Goal: Task Accomplishment & Management: Use online tool/utility

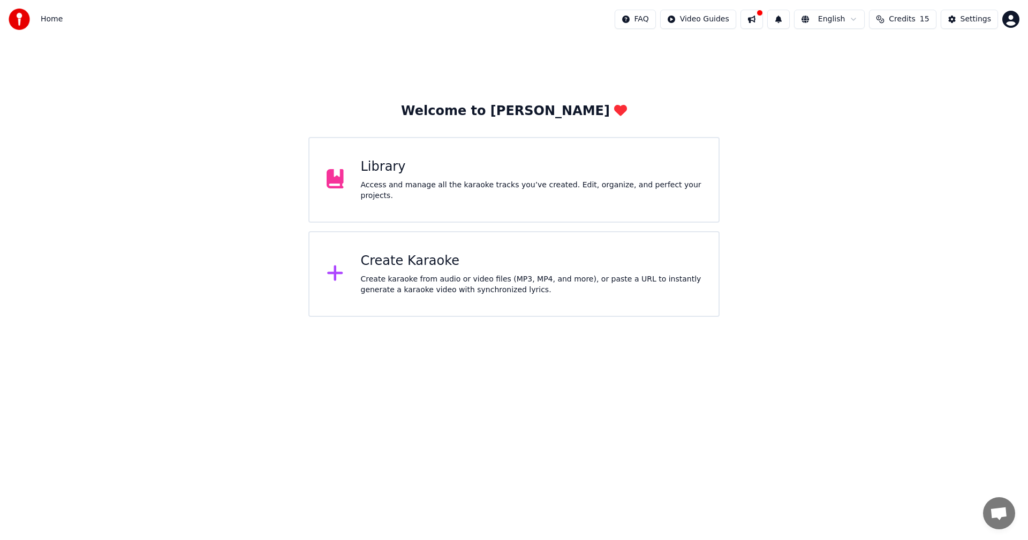
click at [383, 270] on div "Create Karaoke Create karaoke from audio or video files (MP3, MP4, and more), o…" at bounding box center [531, 274] width 341 height 43
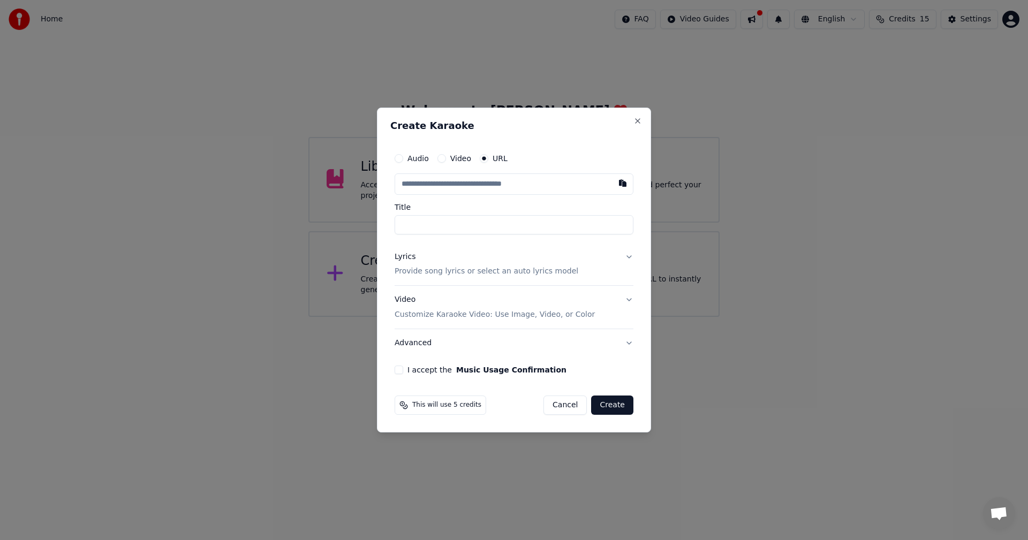
click at [503, 176] on input "text" at bounding box center [514, 183] width 239 height 21
paste input "**********"
type input "**********"
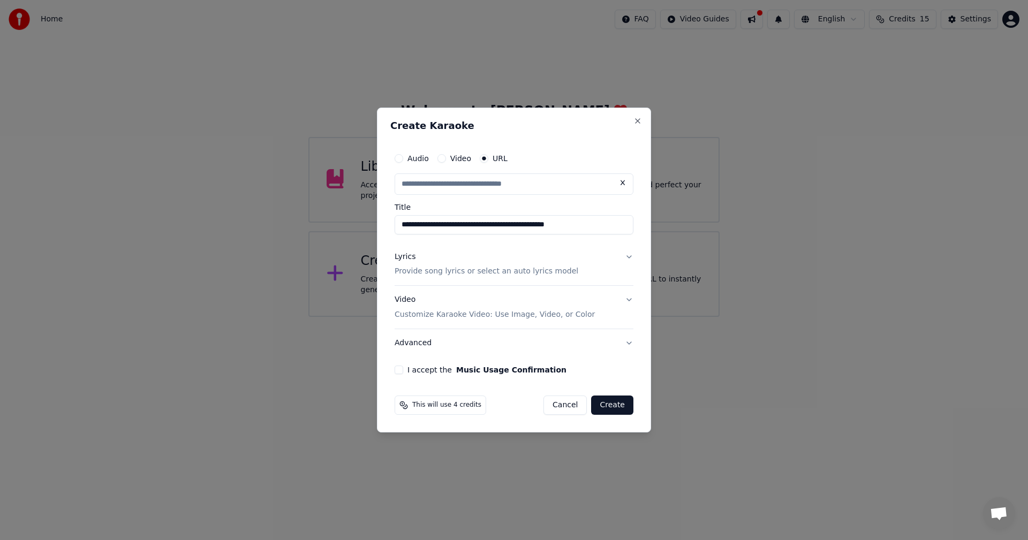
click at [625, 301] on button "Video Customize Karaoke Video: Use Image, Video, or Color" at bounding box center [514, 307] width 239 height 43
type input "**********"
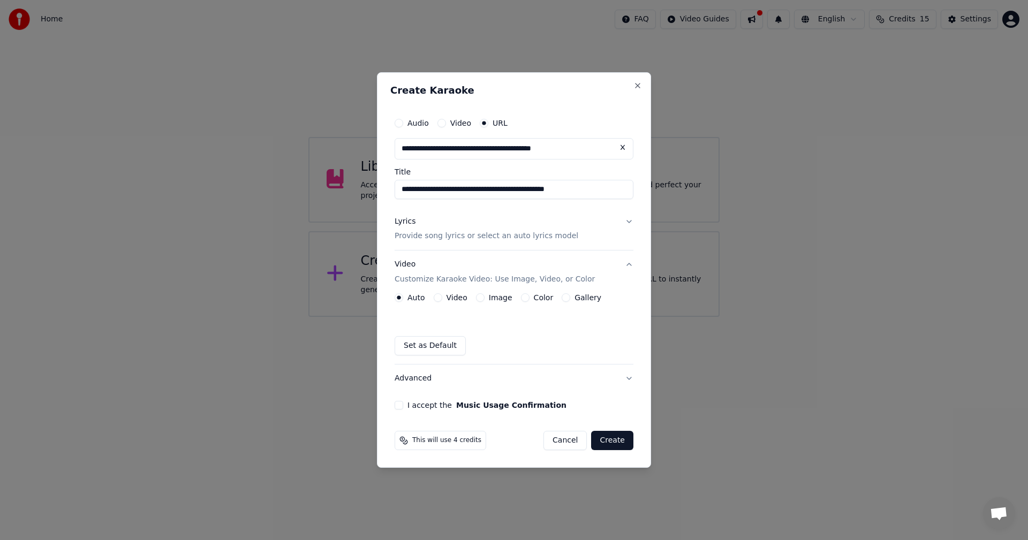
click at [501, 297] on label "Image" at bounding box center [501, 297] width 24 height 7
click at [484, 297] on button "Image" at bounding box center [480, 297] width 9 height 9
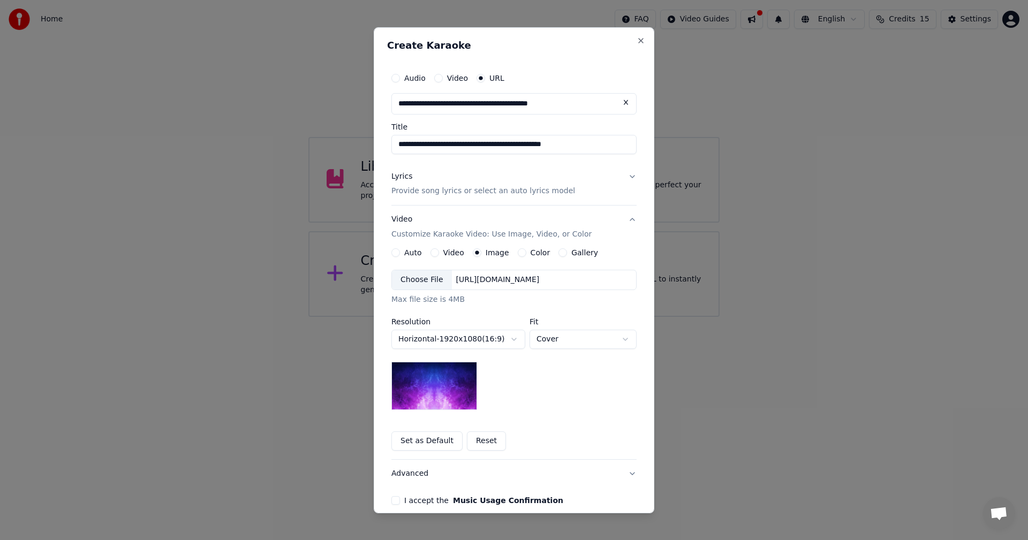
click at [520, 251] on div "Color" at bounding box center [534, 252] width 33 height 9
click at [518, 252] on button "Color" at bounding box center [522, 252] width 9 height 9
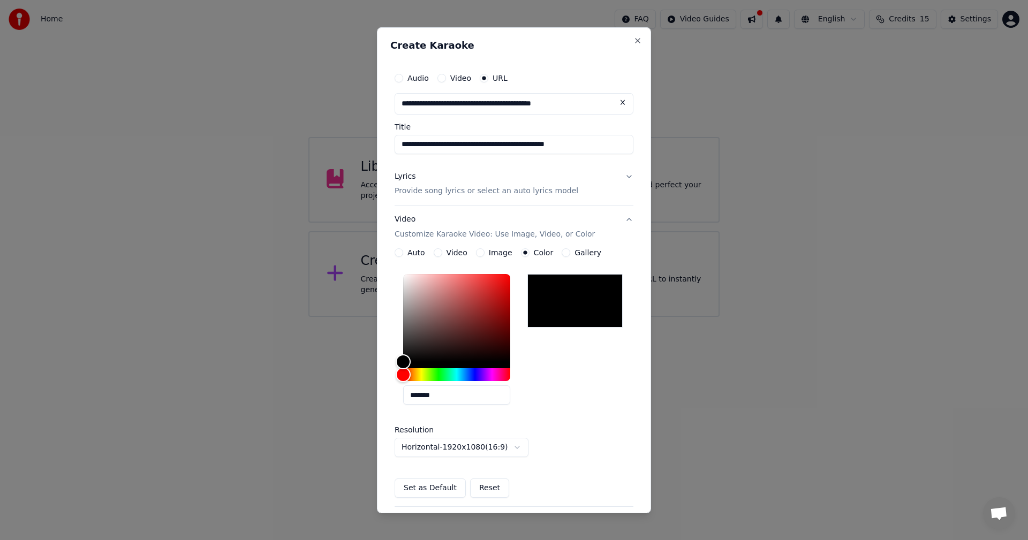
click at [597, 303] on div at bounding box center [574, 301] width 95 height 54
click at [439, 490] on button "Set as Default" at bounding box center [430, 488] width 71 height 19
click at [460, 488] on div "Set as Default Reset" at bounding box center [514, 488] width 239 height 19
click at [600, 186] on button "Lyrics Provide song lyrics or select an auto lyrics model" at bounding box center [514, 183] width 239 height 43
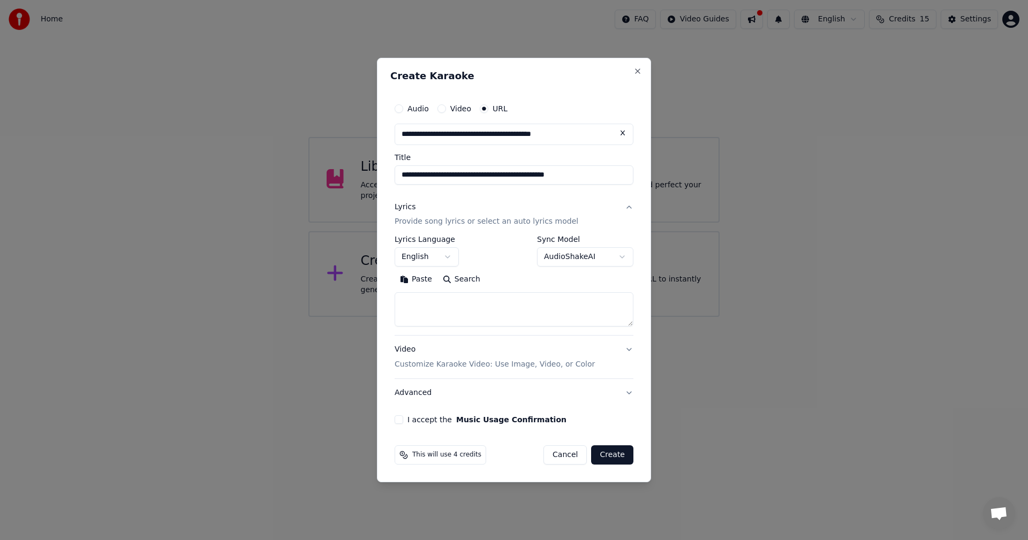
click at [467, 279] on button "Search" at bounding box center [461, 279] width 48 height 17
click at [422, 282] on button "Paste" at bounding box center [416, 279] width 43 height 17
type textarea "**********"
drag, startPoint x: 590, startPoint y: 300, endPoint x: 346, endPoint y: 303, distance: 244.1
click at [346, 303] on body "**********" at bounding box center [514, 158] width 1028 height 317
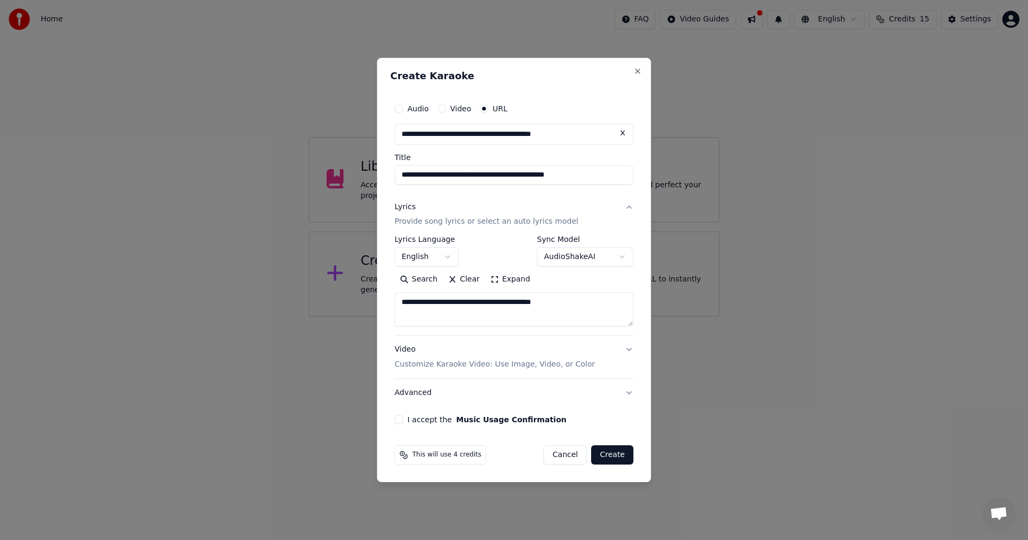
click at [454, 276] on button "Clear" at bounding box center [464, 279] width 42 height 17
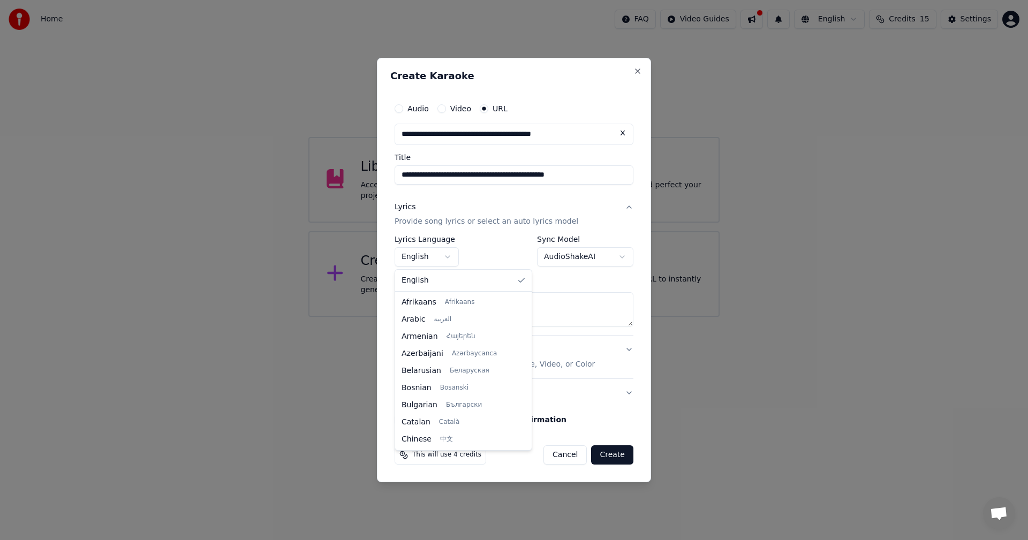
click at [446, 256] on body "**********" at bounding box center [514, 158] width 1028 height 317
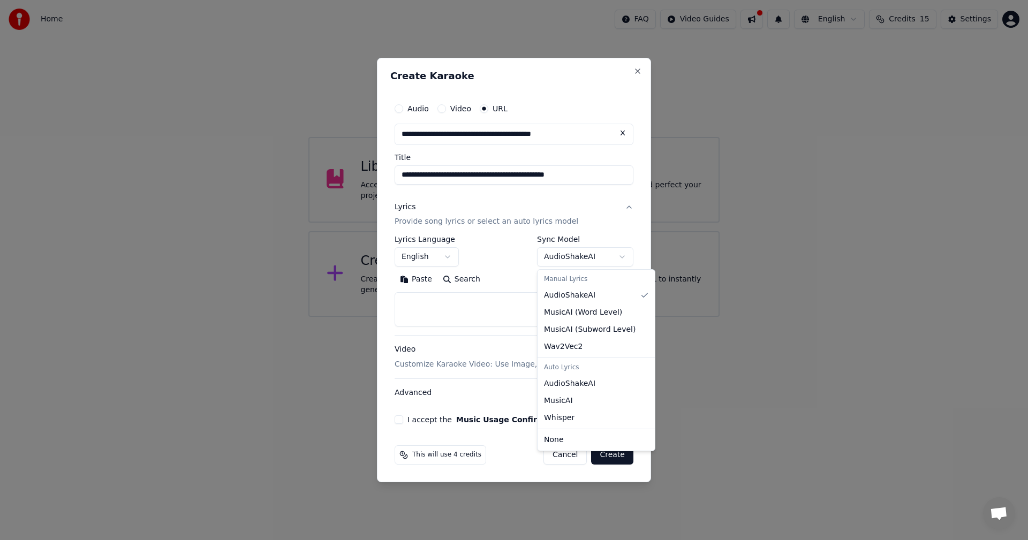
click at [575, 255] on body "**********" at bounding box center [514, 158] width 1028 height 317
select select "**********"
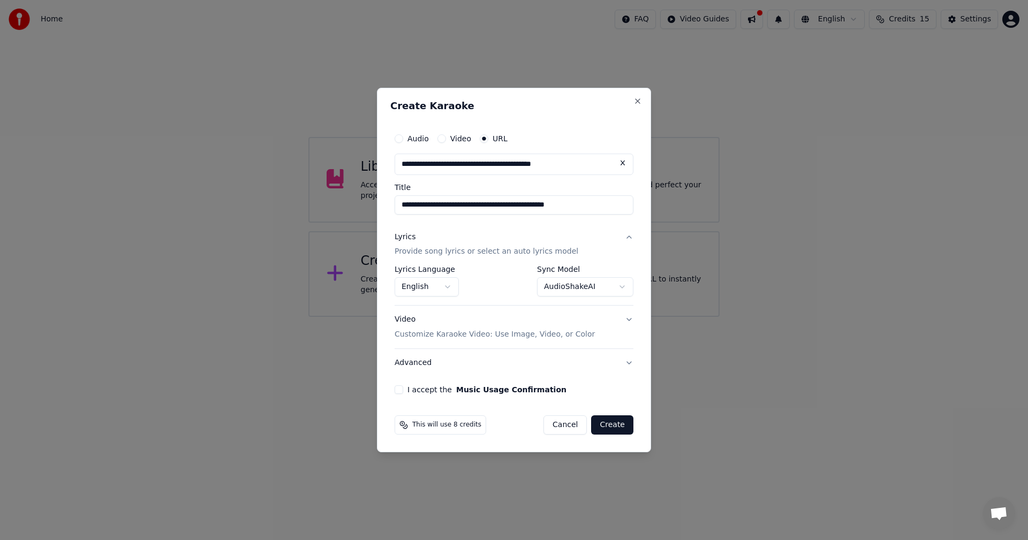
click at [631, 236] on button "Lyrics Provide song lyrics or select an auto lyrics model" at bounding box center [514, 244] width 239 height 43
click at [631, 236] on div "**********" at bounding box center [513, 261] width 247 height 275
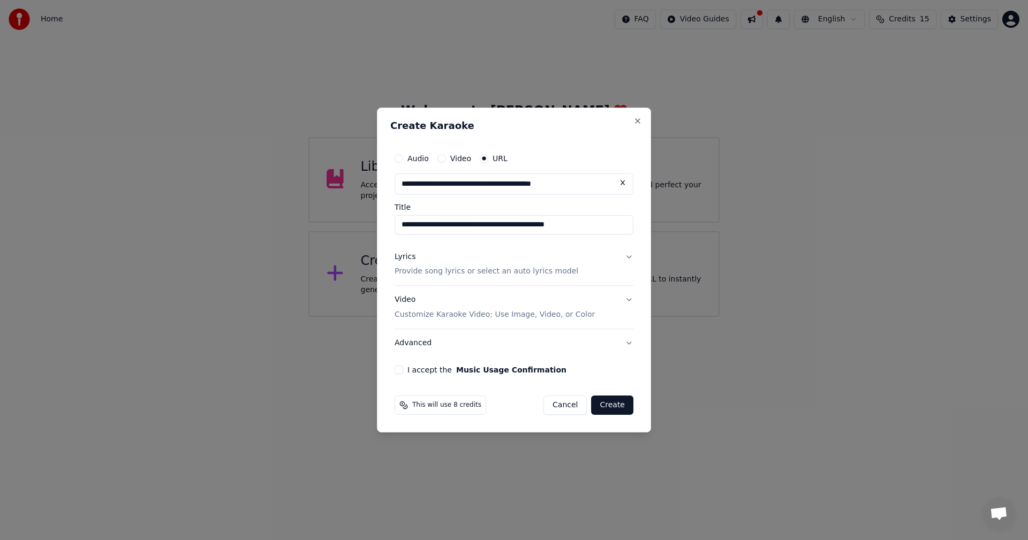
click at [631, 253] on button "Lyrics Provide song lyrics or select an auto lyrics model" at bounding box center [514, 264] width 239 height 43
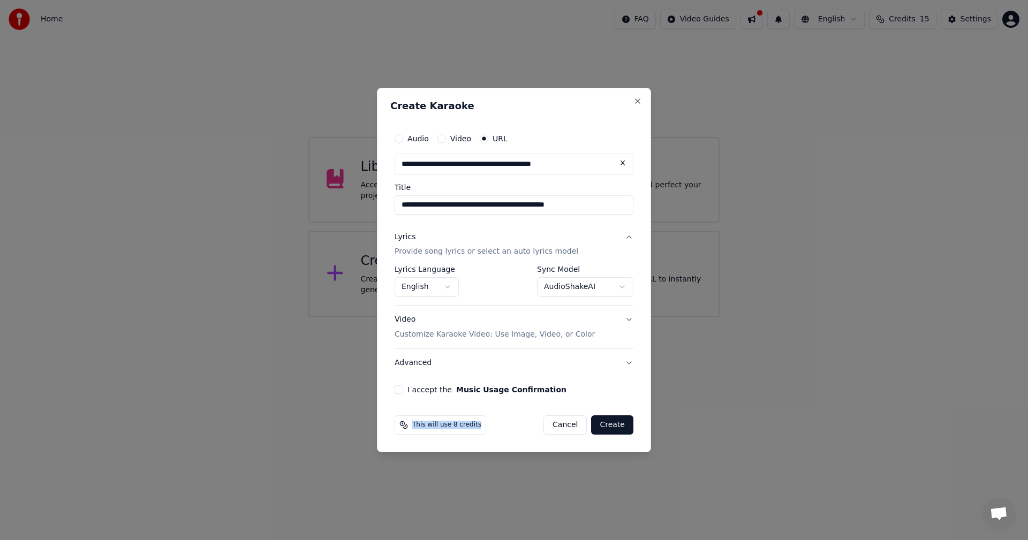
drag, startPoint x: 473, startPoint y: 423, endPoint x: 408, endPoint y: 423, distance: 64.8
click at [408, 423] on div "This will use 8 credits" at bounding box center [441, 424] width 92 height 19
click at [602, 381] on div "**********" at bounding box center [513, 261] width 247 height 275
click at [630, 361] on button "Advanced" at bounding box center [514, 363] width 239 height 28
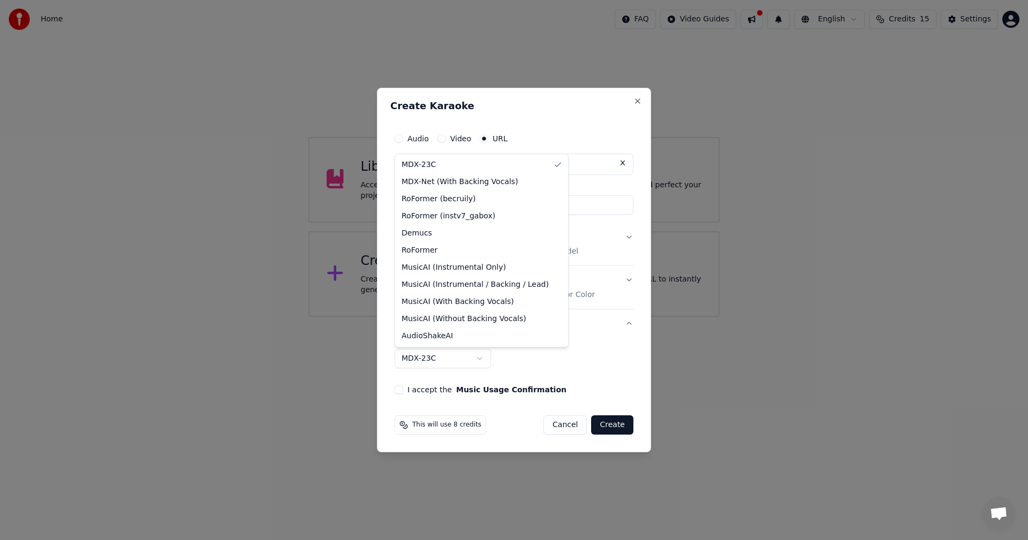
click at [474, 317] on body "**********" at bounding box center [514, 158] width 1028 height 317
click at [558, 317] on body "**********" at bounding box center [514, 158] width 1028 height 317
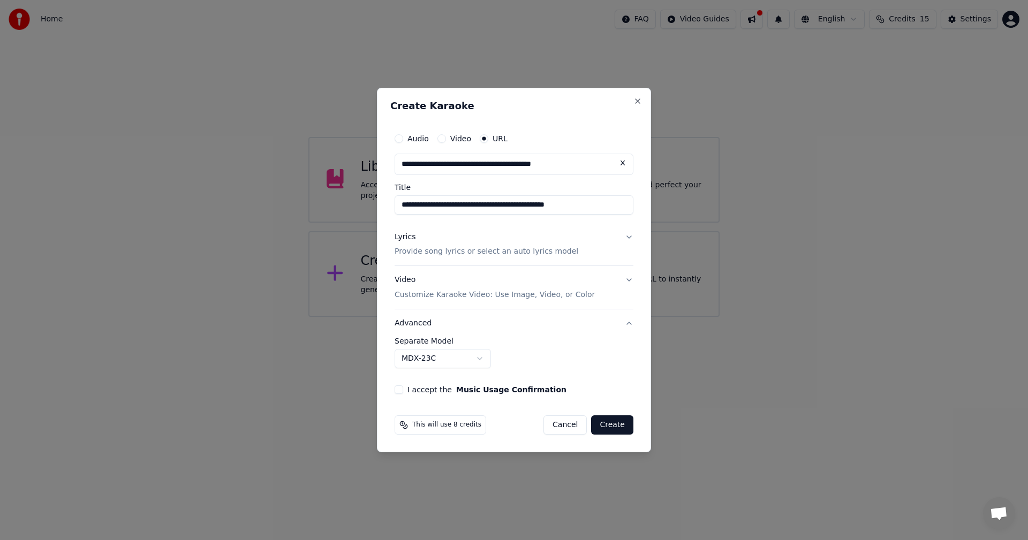
click at [618, 423] on button "Create" at bounding box center [612, 424] width 42 height 19
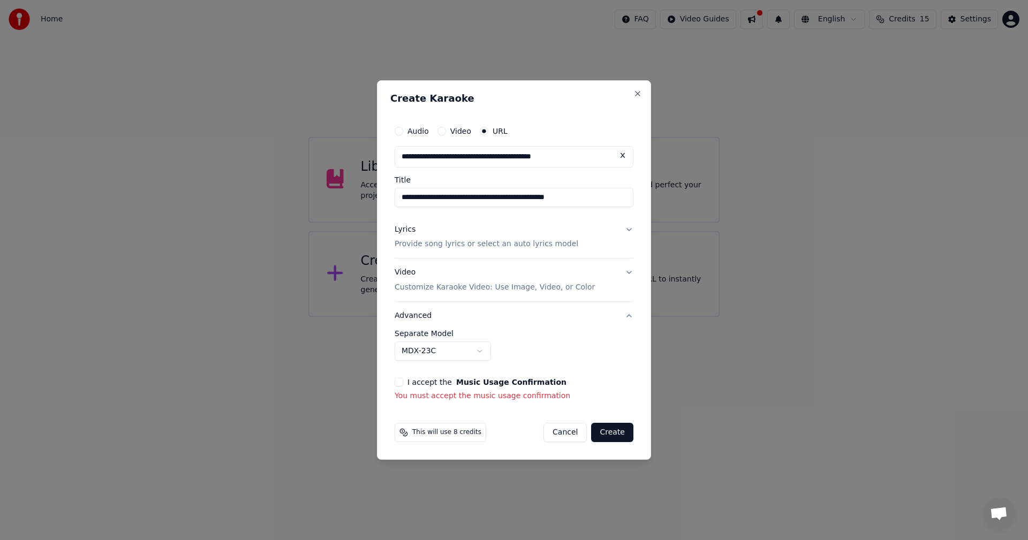
click at [396, 380] on button "I accept the Music Usage Confirmation" at bounding box center [399, 382] width 9 height 9
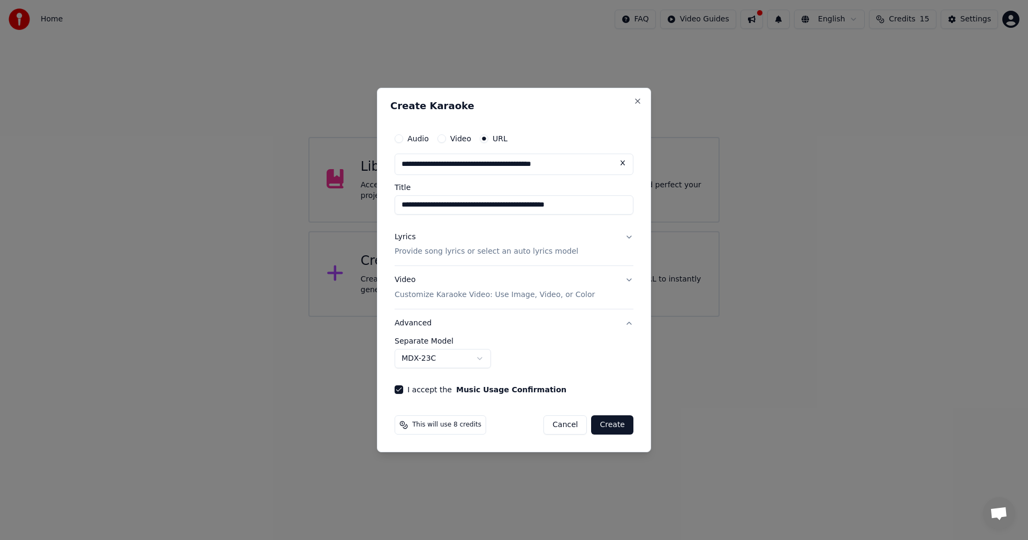
click at [626, 430] on button "Create" at bounding box center [612, 424] width 42 height 19
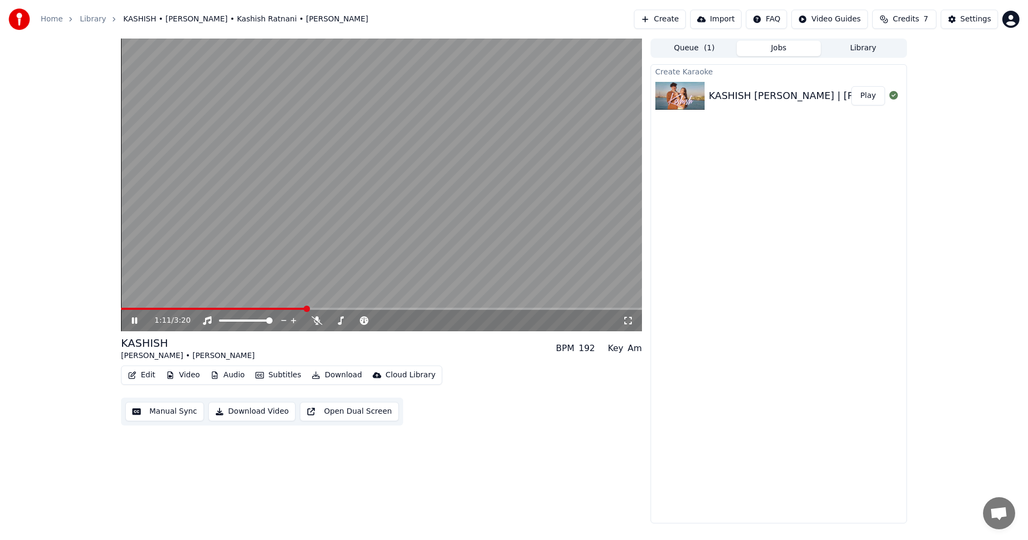
click at [147, 306] on video at bounding box center [381, 185] width 521 height 293
click at [158, 307] on video at bounding box center [381, 185] width 521 height 293
click at [419, 192] on video at bounding box center [381, 185] width 521 height 293
click at [228, 376] on button "Audio" at bounding box center [227, 375] width 43 height 15
click at [312, 415] on div "AudioShakeAI (Auto Lyrics)" at bounding box center [309, 415] width 122 height 17
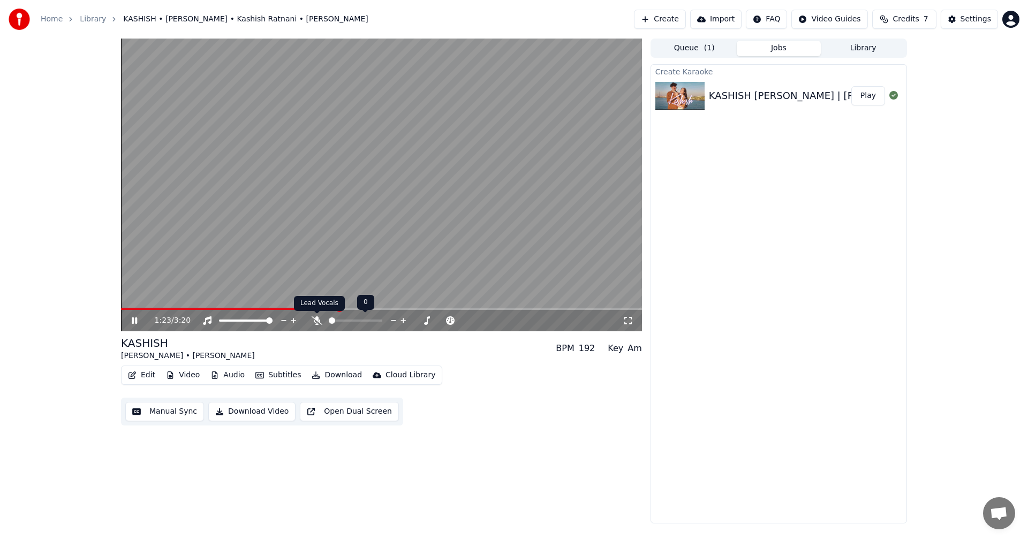
click at [321, 322] on icon at bounding box center [317, 320] width 11 height 9
click at [219, 305] on video at bounding box center [381, 185] width 521 height 293
click at [216, 307] on video at bounding box center [381, 185] width 521 height 293
click at [210, 309] on span at bounding box center [235, 309] width 228 height 2
click at [134, 320] on icon at bounding box center [142, 320] width 25 height 9
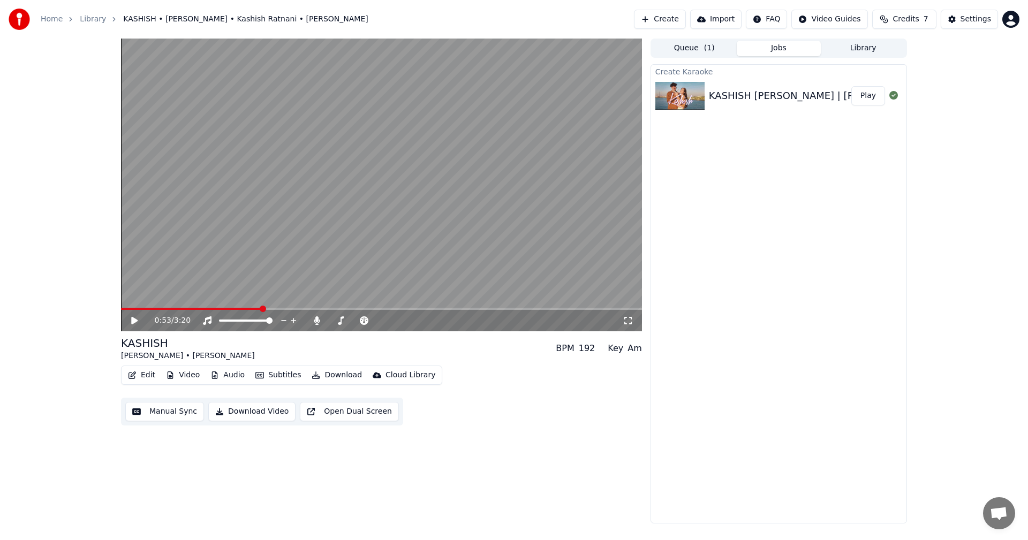
click at [664, 18] on button "Create" at bounding box center [660, 19] width 52 height 19
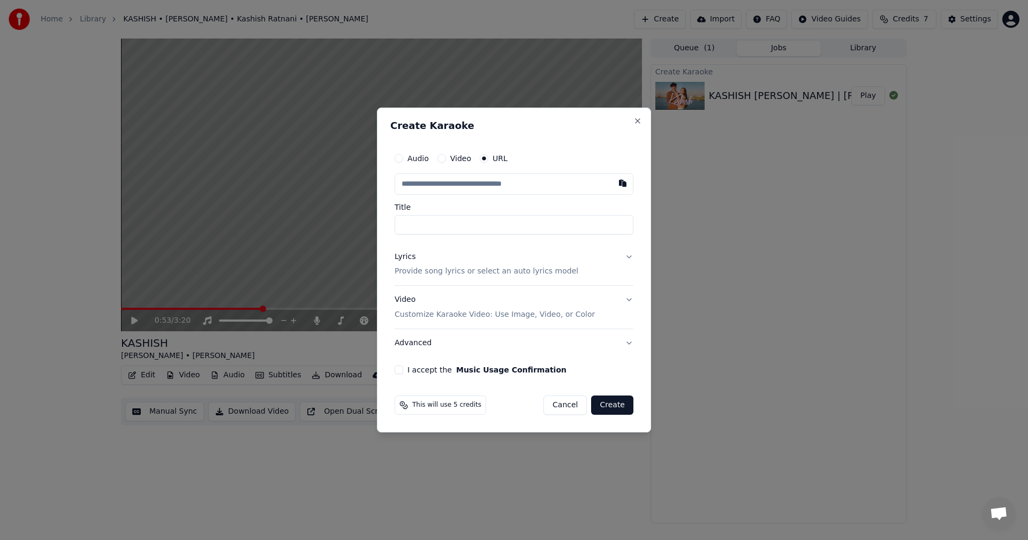
type input "**********"
click at [626, 256] on button "Lyrics Provide song lyrics or select an auto lyrics model" at bounding box center [514, 264] width 239 height 43
type input "**********"
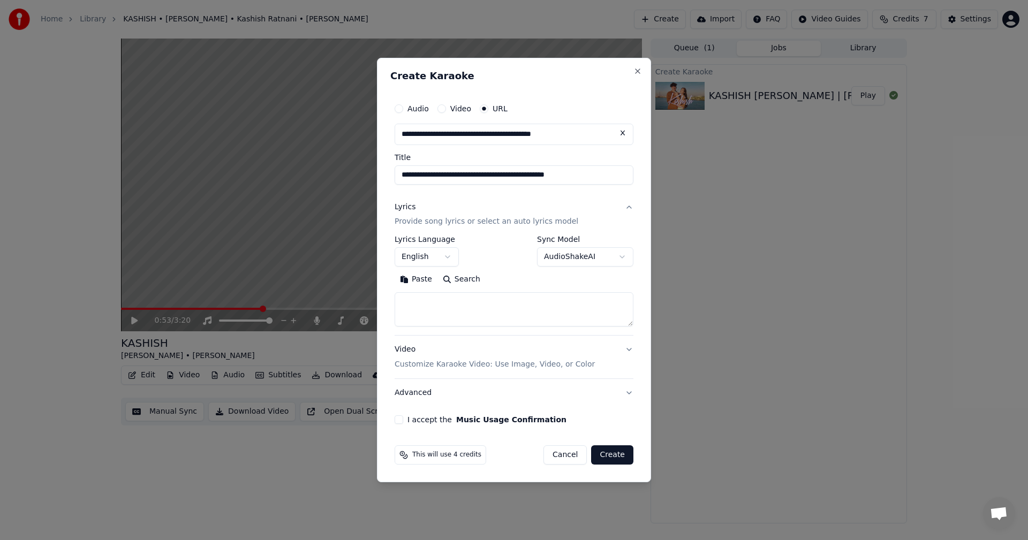
click at [570, 257] on body "**********" at bounding box center [514, 270] width 1028 height 540
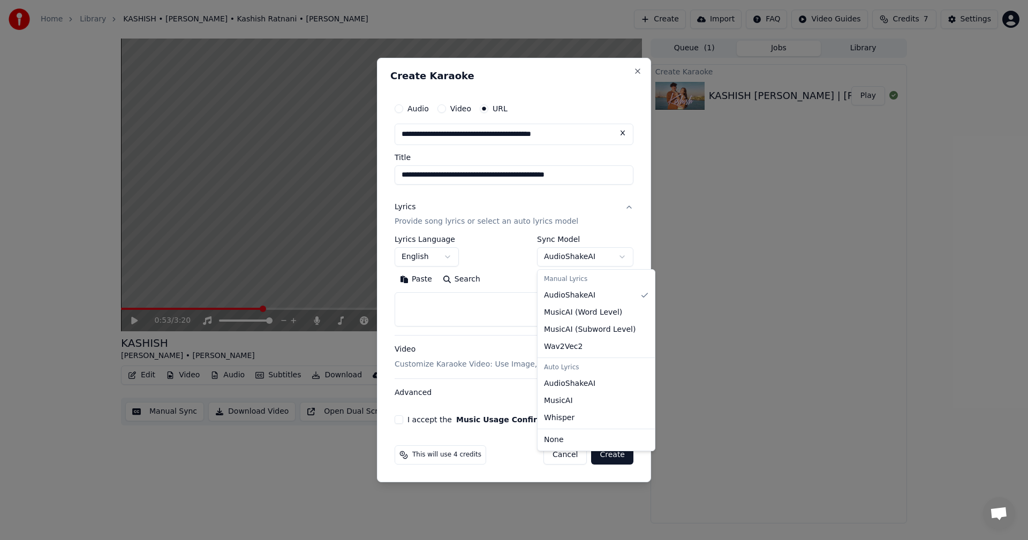
select select "**********"
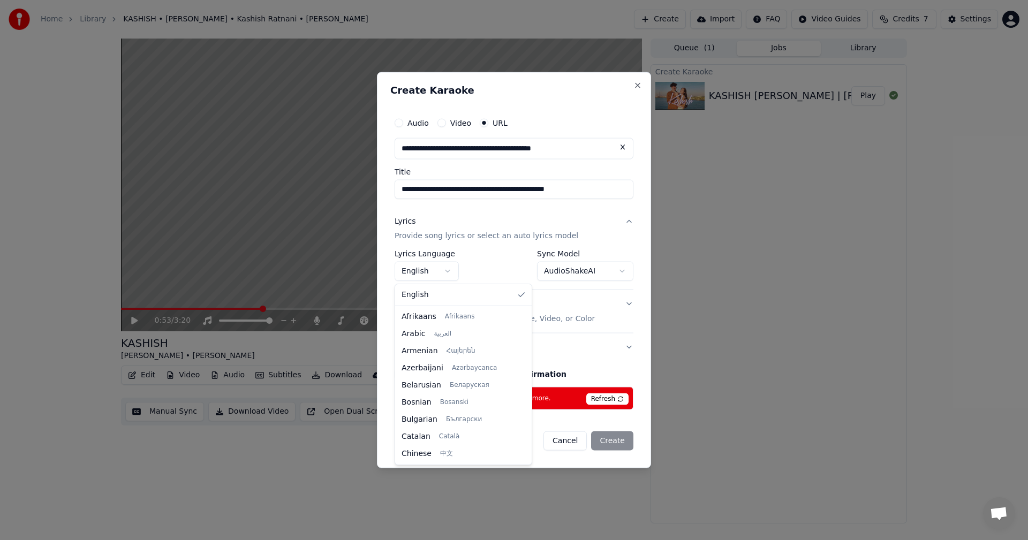
click at [421, 269] on body "**********" at bounding box center [514, 270] width 1028 height 540
click at [430, 277] on body "**********" at bounding box center [514, 270] width 1028 height 540
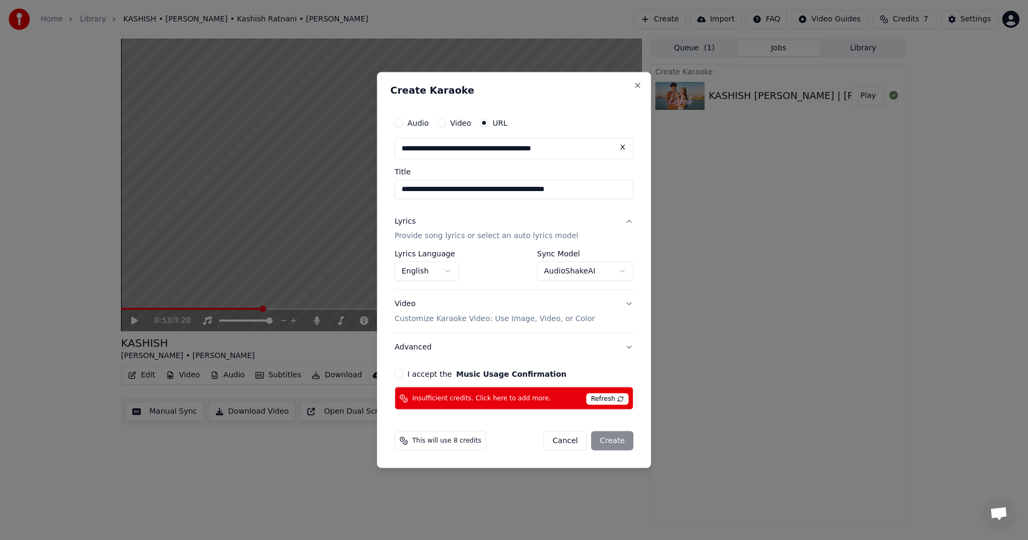
click at [627, 351] on button "Advanced" at bounding box center [514, 348] width 239 height 28
click at [498, 238] on p "Provide song lyrics or select an auto lyrics model" at bounding box center [487, 236] width 184 height 11
click at [445, 268] on body "**********" at bounding box center [514, 270] width 1028 height 540
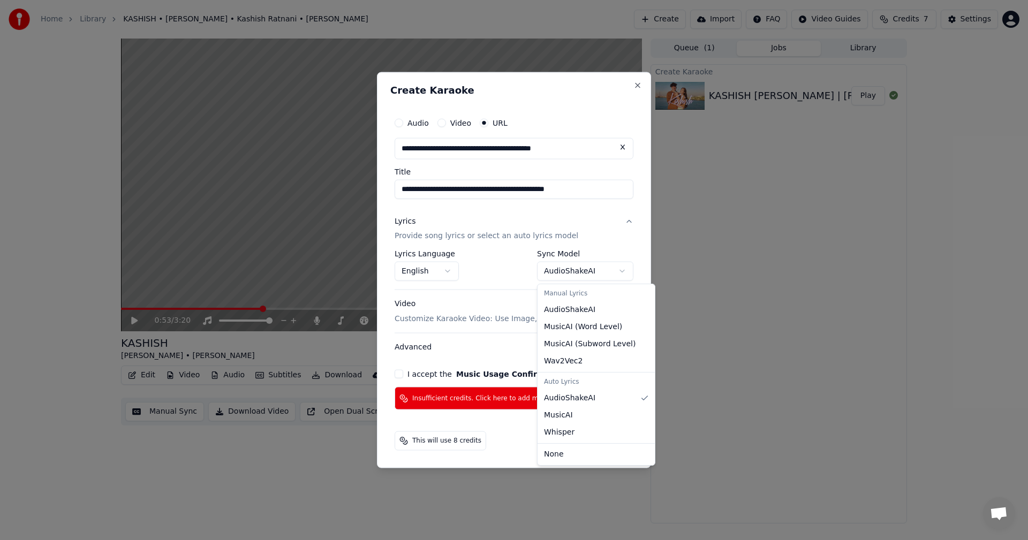
click at [559, 267] on body "**********" at bounding box center [514, 270] width 1028 height 540
click at [581, 270] on body "**********" at bounding box center [514, 270] width 1028 height 540
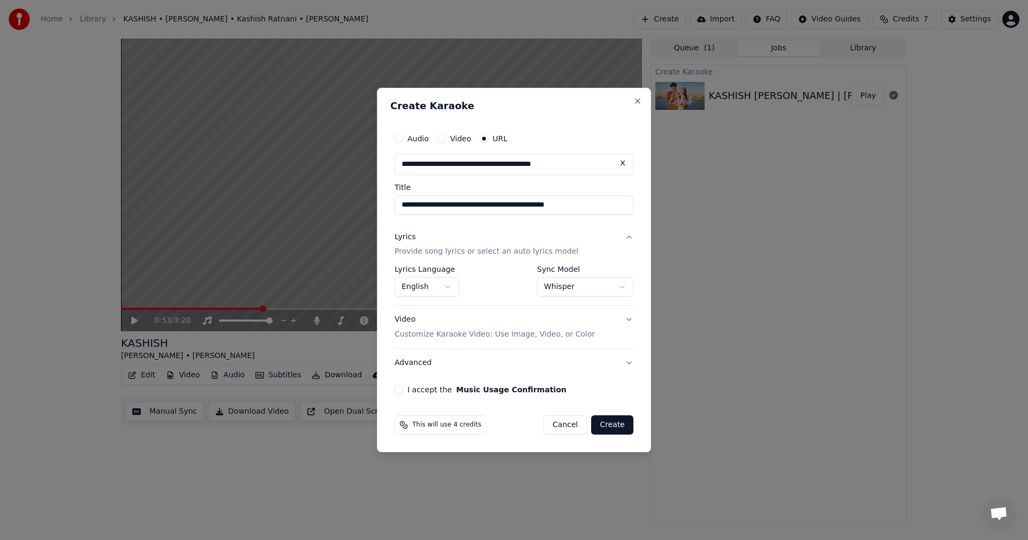
click at [602, 284] on body "**********" at bounding box center [514, 270] width 1028 height 540
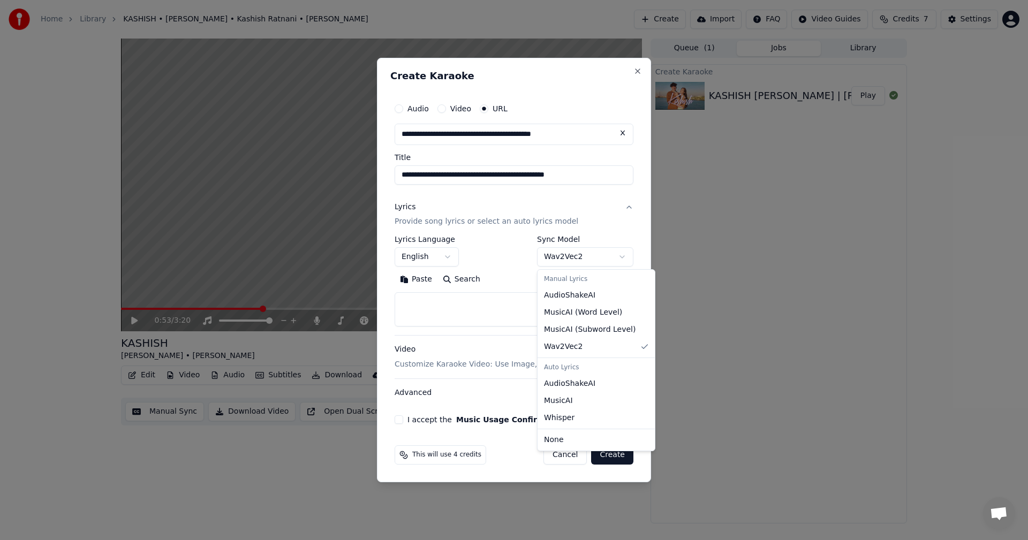
click at [575, 262] on body "**********" at bounding box center [514, 270] width 1028 height 540
select select "**********"
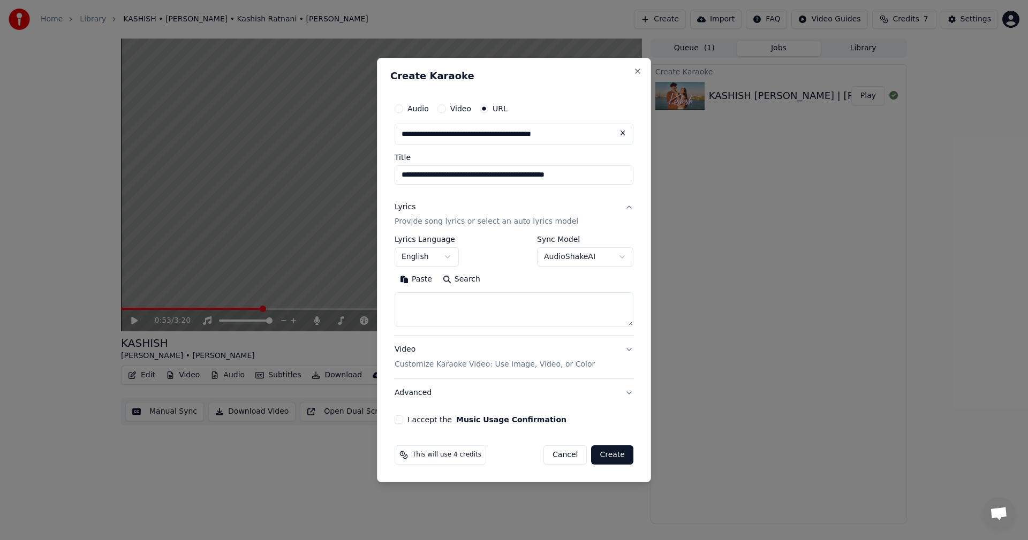
click at [452, 275] on button "Search" at bounding box center [461, 279] width 48 height 17
click at [461, 276] on button "Search" at bounding box center [461, 279] width 48 height 17
click at [452, 279] on button "Search" at bounding box center [461, 279] width 48 height 17
click at [407, 283] on button "Paste" at bounding box center [416, 279] width 43 height 17
type textarea "**********"
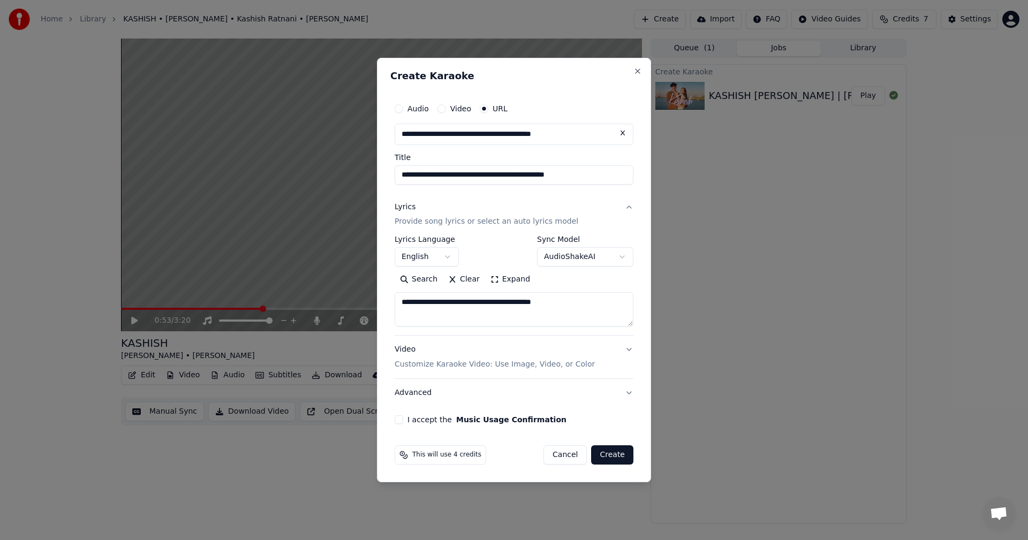
drag, startPoint x: 602, startPoint y: 307, endPoint x: 145, endPoint y: 311, distance: 457.7
click at [145, 311] on body "**********" at bounding box center [514, 270] width 1028 height 540
paste textarea "**********"
drag, startPoint x: 579, startPoint y: 313, endPoint x: 353, endPoint y: 317, distance: 226.0
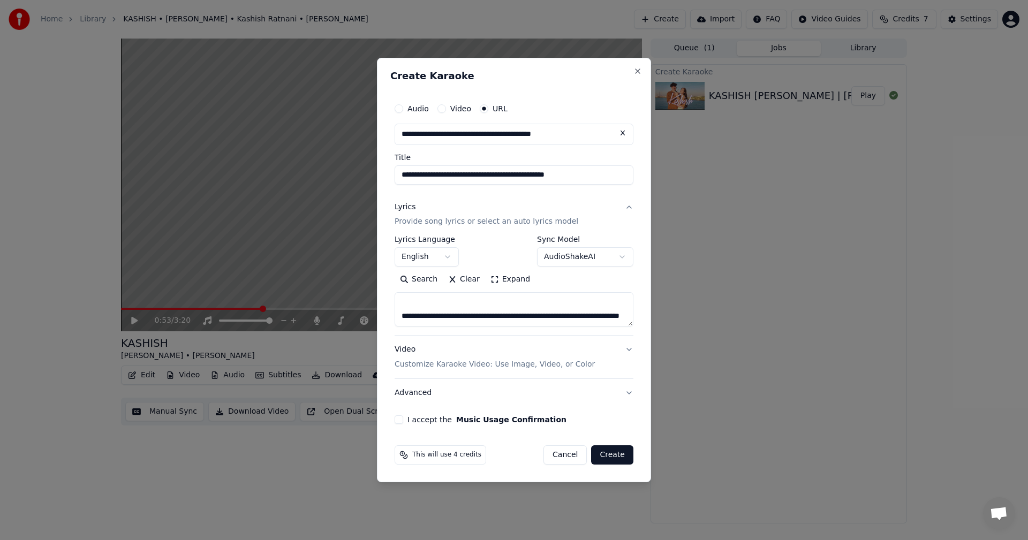
click at [353, 317] on body "**********" at bounding box center [514, 270] width 1028 height 540
type textarea "**********"
click at [461, 277] on button "Clear" at bounding box center [464, 279] width 42 height 17
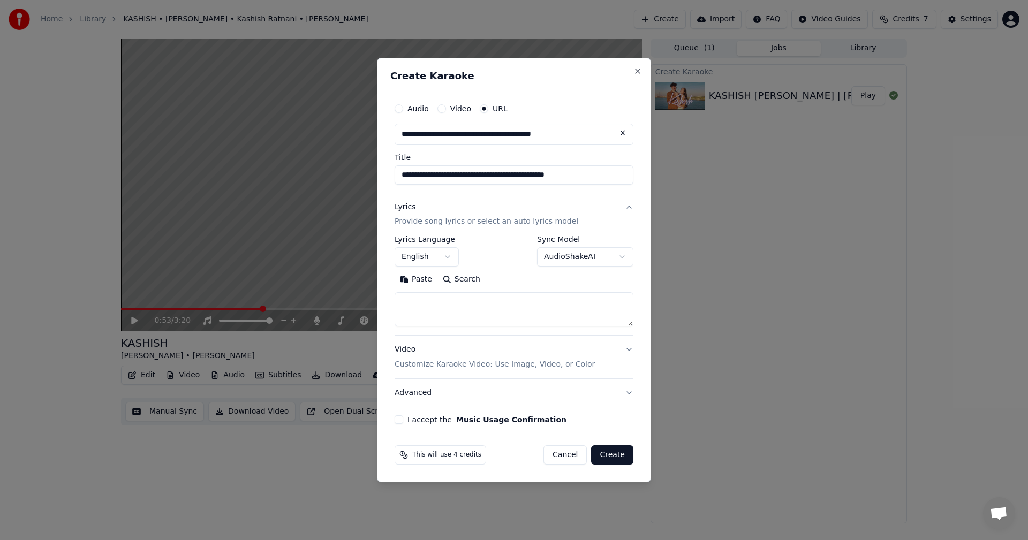
click at [440, 298] on textarea at bounding box center [514, 310] width 239 height 34
click at [412, 278] on button "Paste" at bounding box center [416, 279] width 43 height 17
click at [585, 317] on textarea at bounding box center [514, 310] width 239 height 34
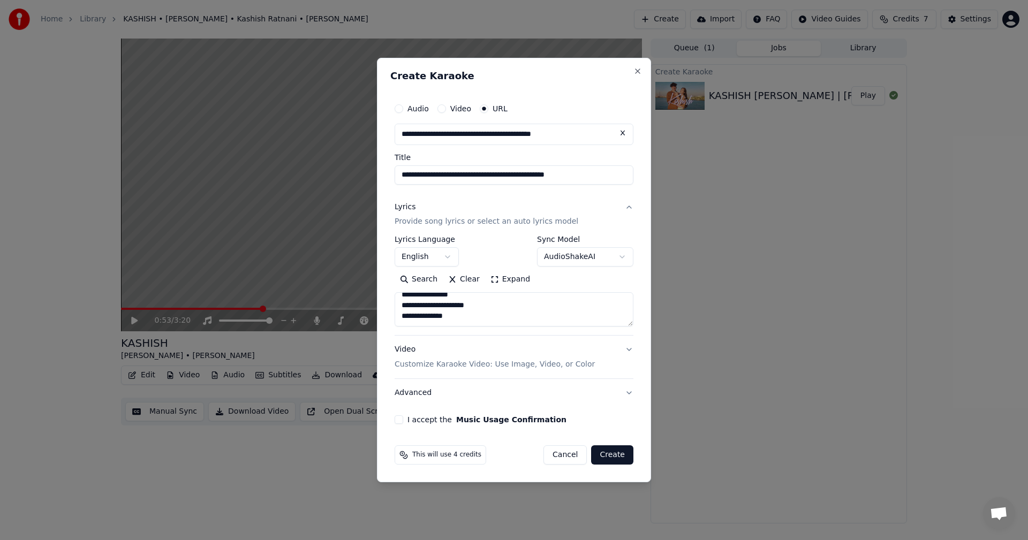
type textarea "**********"
click at [604, 357] on button "Video Customize Karaoke Video: Use Image, Video, or Color" at bounding box center [514, 357] width 239 height 43
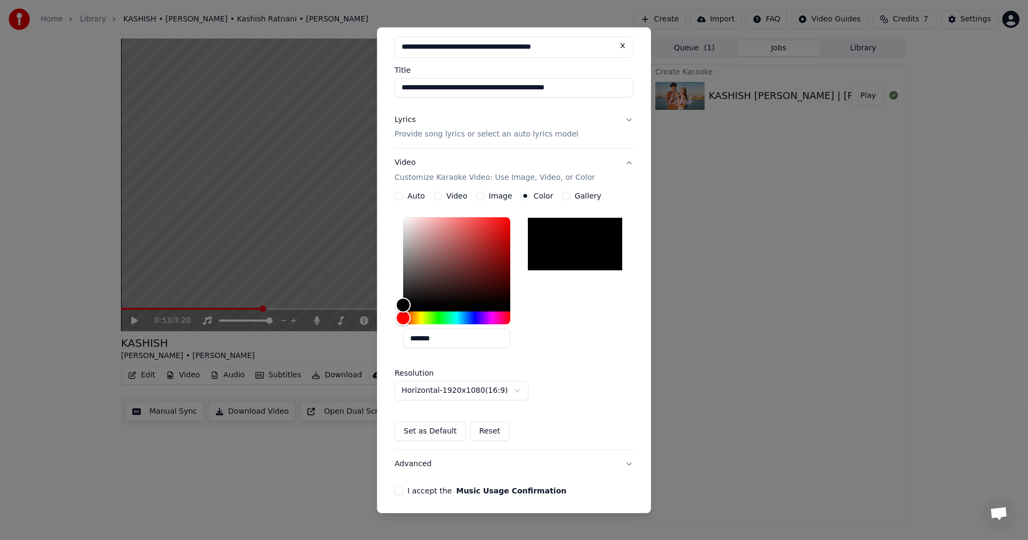
scroll to position [97, 0]
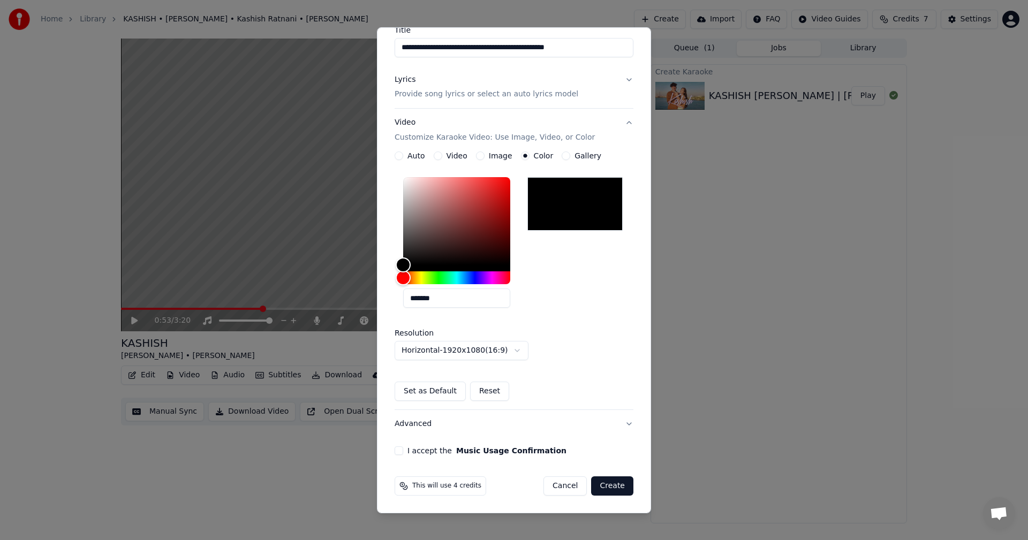
click at [612, 483] on button "Create" at bounding box center [612, 485] width 42 height 19
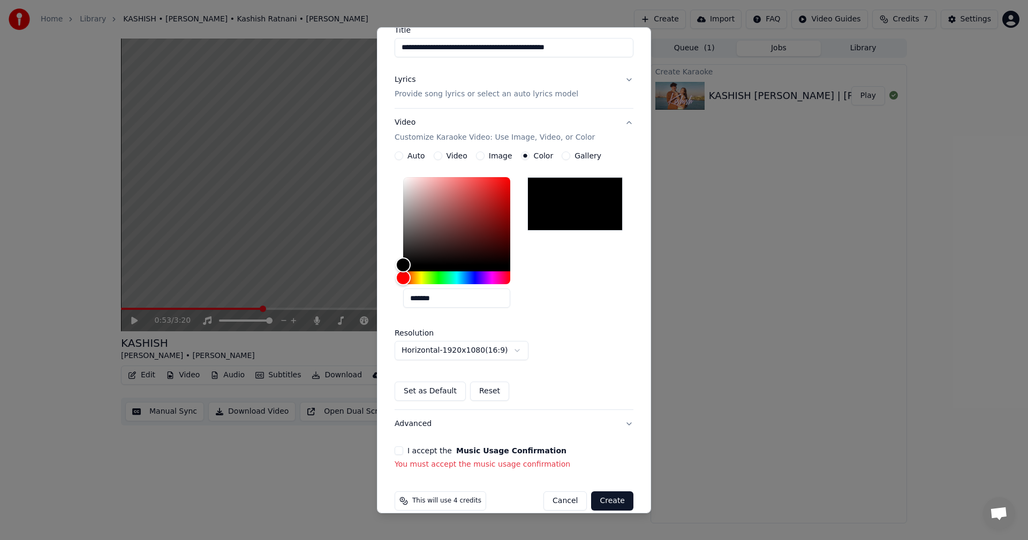
click at [396, 453] on button "I accept the Music Usage Confirmation" at bounding box center [399, 450] width 9 height 9
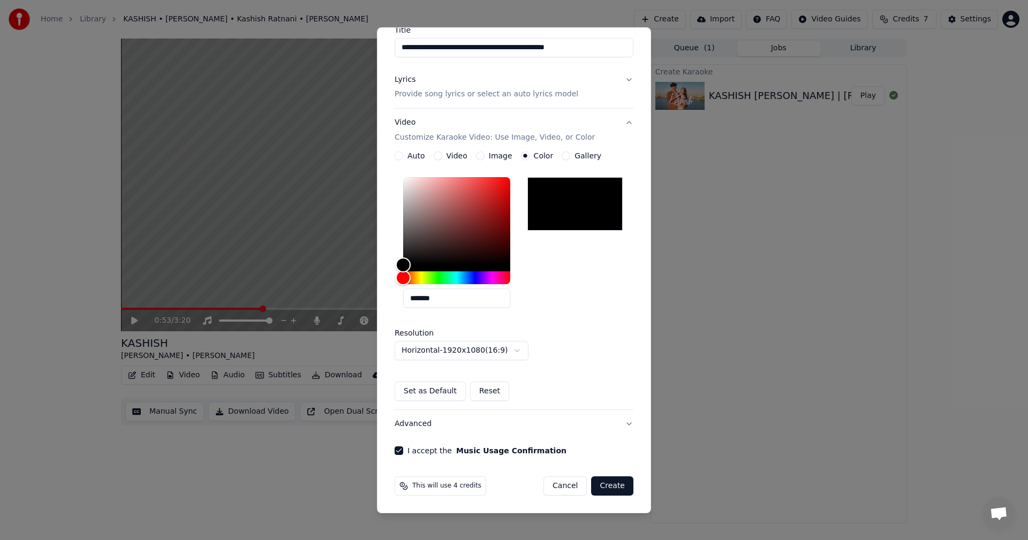
click at [606, 488] on button "Create" at bounding box center [612, 485] width 42 height 19
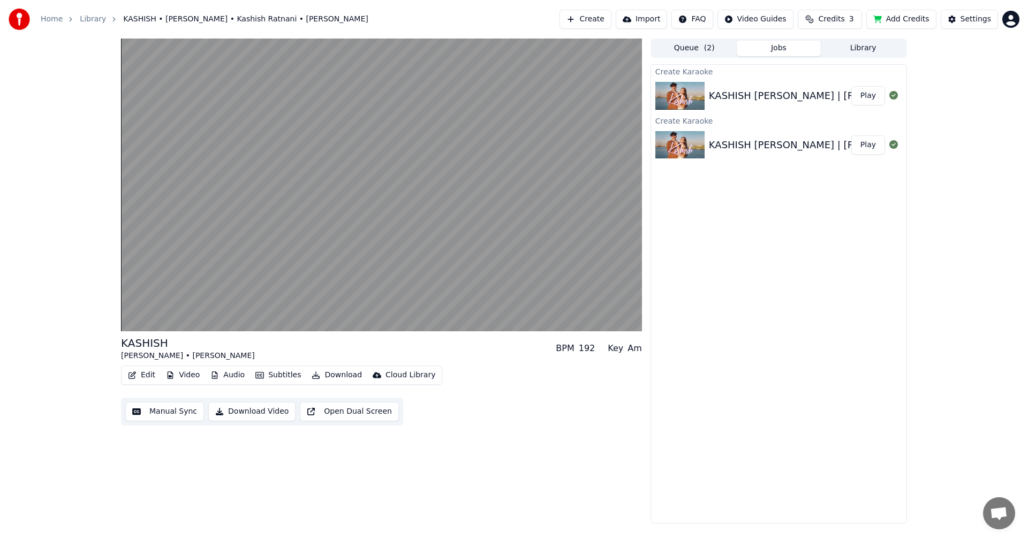
click at [860, 93] on button "Play" at bounding box center [868, 95] width 34 height 19
click at [872, 53] on button "Library" at bounding box center [863, 49] width 85 height 16
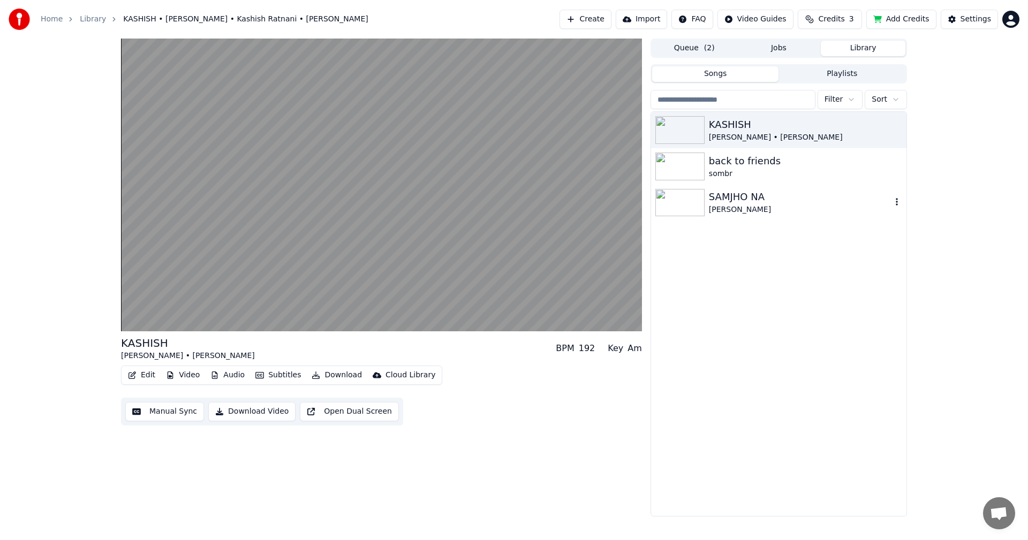
click at [684, 200] on img at bounding box center [679, 203] width 49 height 28
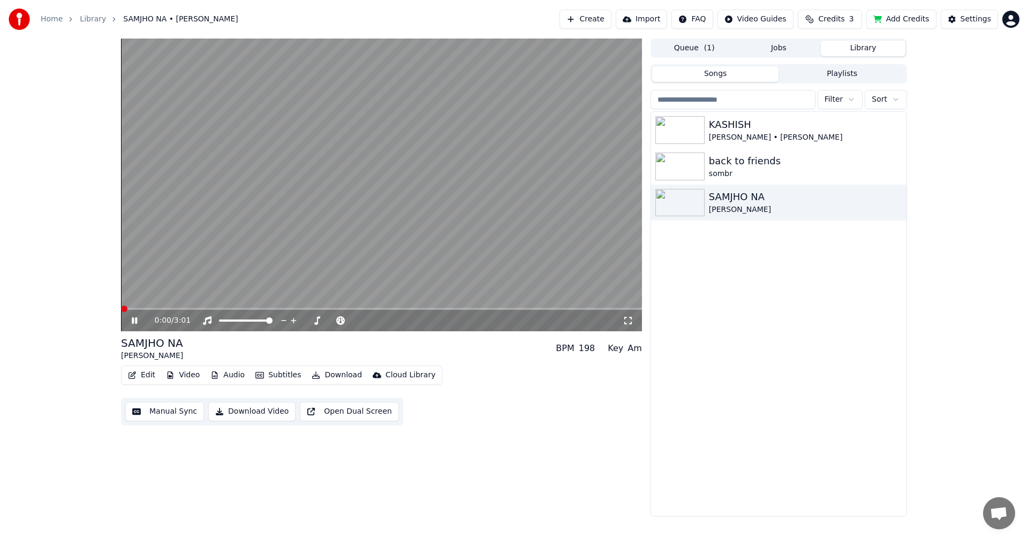
click at [162, 307] on video at bounding box center [381, 185] width 521 height 293
click at [179, 304] on video at bounding box center [381, 185] width 521 height 293
drag, startPoint x: 153, startPoint y: 303, endPoint x: 169, endPoint y: 302, distance: 16.6
click at [169, 302] on video at bounding box center [381, 185] width 521 height 293
click at [171, 307] on video at bounding box center [381, 185] width 521 height 293
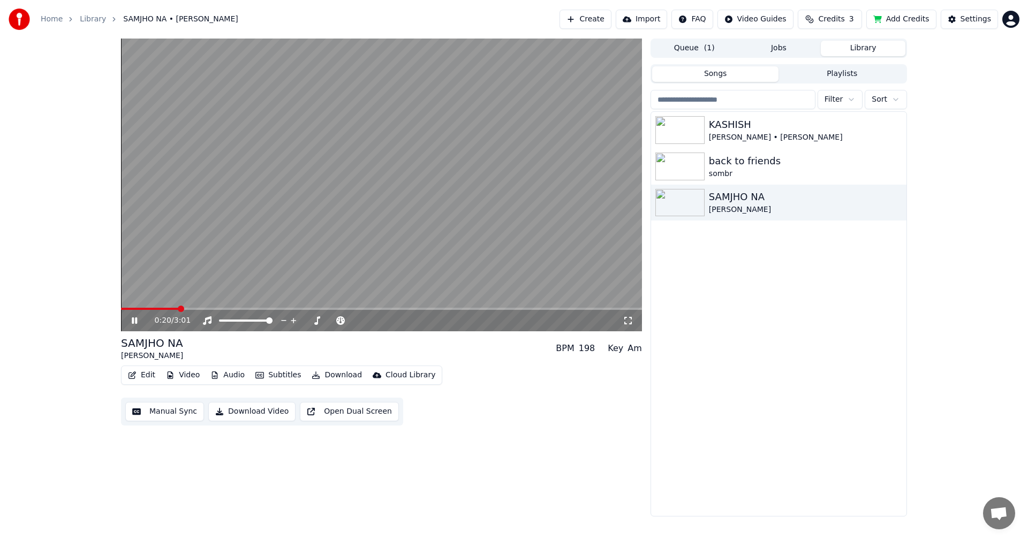
click at [184, 306] on span at bounding box center [181, 309] width 6 height 6
click at [467, 245] on video at bounding box center [381, 185] width 521 height 293
click at [751, 137] on div "[PERSON_NAME] • [PERSON_NAME]" at bounding box center [800, 137] width 183 height 11
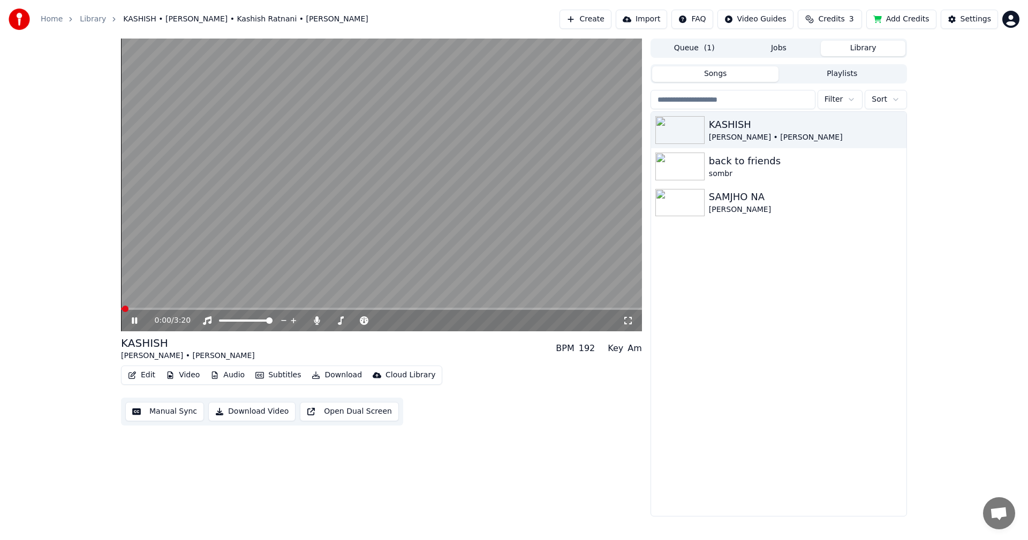
click at [264, 260] on video at bounding box center [381, 185] width 521 height 293
click at [270, 257] on video at bounding box center [381, 185] width 521 height 293
click at [162, 307] on video at bounding box center [381, 185] width 521 height 293
click at [178, 305] on video at bounding box center [381, 185] width 521 height 293
click at [685, 51] on button "Queue ( 1 )" at bounding box center [694, 49] width 85 height 16
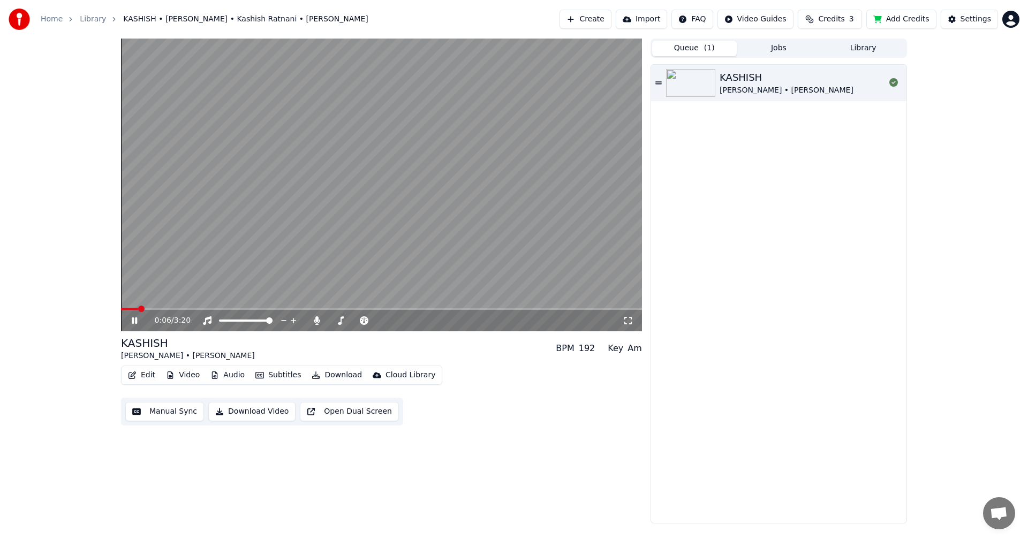
click at [686, 94] on img at bounding box center [690, 83] width 49 height 28
click at [496, 155] on video at bounding box center [381, 185] width 521 height 293
click at [492, 161] on video at bounding box center [381, 185] width 521 height 293
click at [139, 307] on video at bounding box center [381, 185] width 521 height 293
drag, startPoint x: 151, startPoint y: 305, endPoint x: 163, endPoint y: 305, distance: 11.8
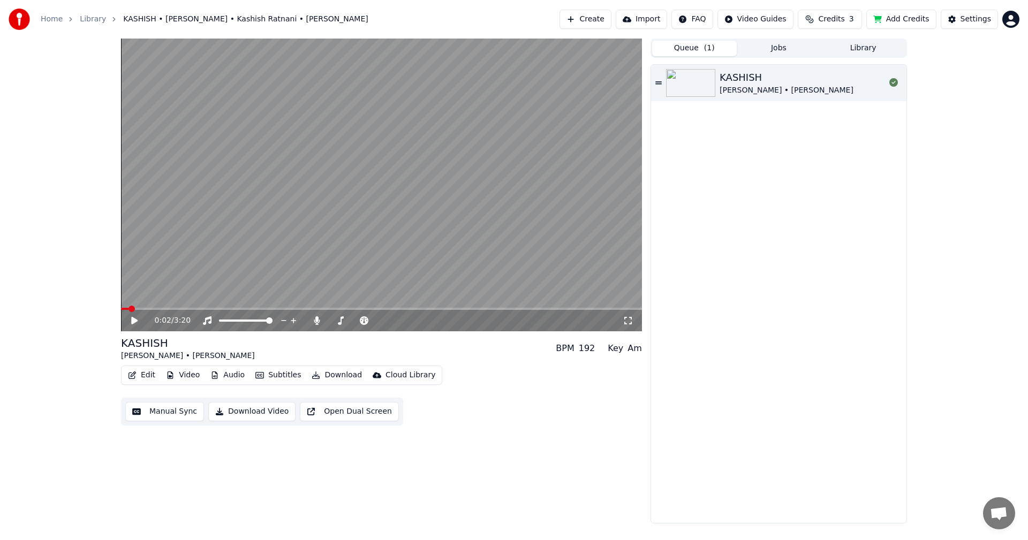
click at [162, 305] on video at bounding box center [381, 185] width 521 height 293
click at [169, 305] on video at bounding box center [381, 185] width 521 height 293
click at [170, 308] on div "0:03 / 3:20" at bounding box center [381, 185] width 521 height 293
click at [171, 308] on span at bounding box center [381, 309] width 521 height 2
click at [203, 309] on span at bounding box center [381, 309] width 521 height 2
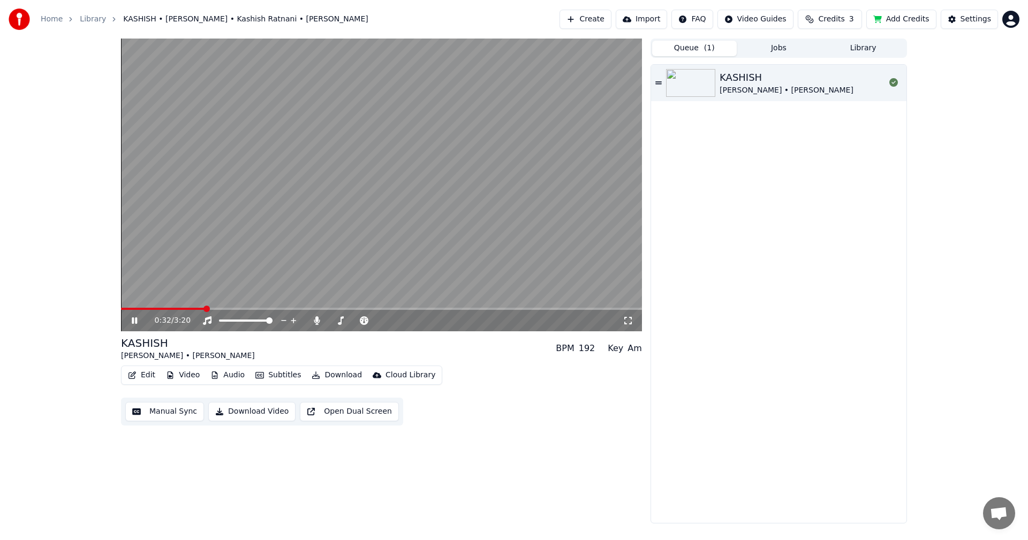
click at [161, 308] on div "0:32 / 3:20" at bounding box center [381, 185] width 521 height 293
click at [158, 309] on span at bounding box center [163, 309] width 84 height 2
click at [178, 309] on span at bounding box center [381, 309] width 521 height 2
click at [213, 308] on span at bounding box center [381, 309] width 521 height 2
click at [254, 308] on span at bounding box center [381, 309] width 521 height 2
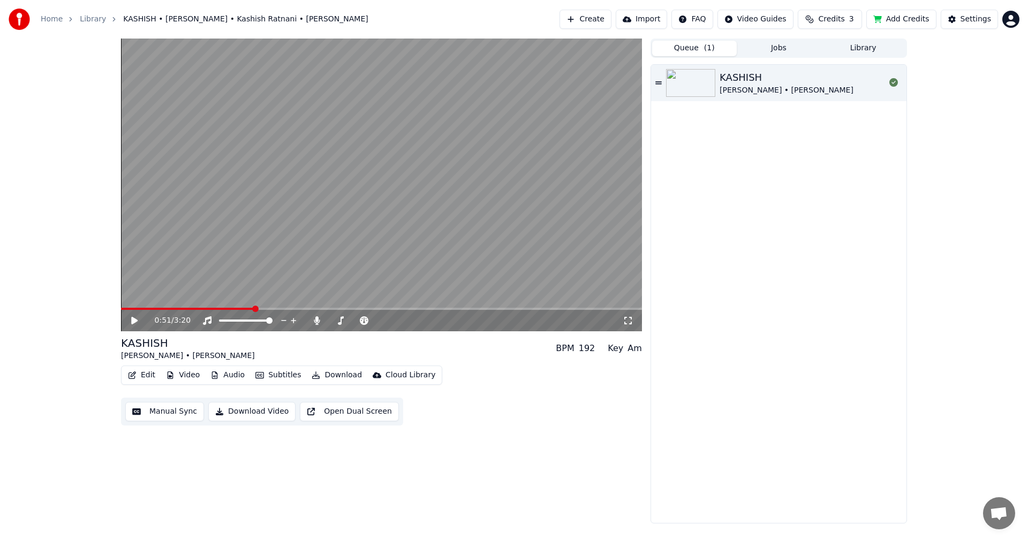
click at [353, 313] on div "0:51 / 3:20" at bounding box center [381, 320] width 521 height 21
click at [461, 301] on video at bounding box center [381, 185] width 521 height 293
click at [470, 301] on video at bounding box center [381, 185] width 521 height 293
click at [151, 376] on button "Edit" at bounding box center [142, 375] width 36 height 15
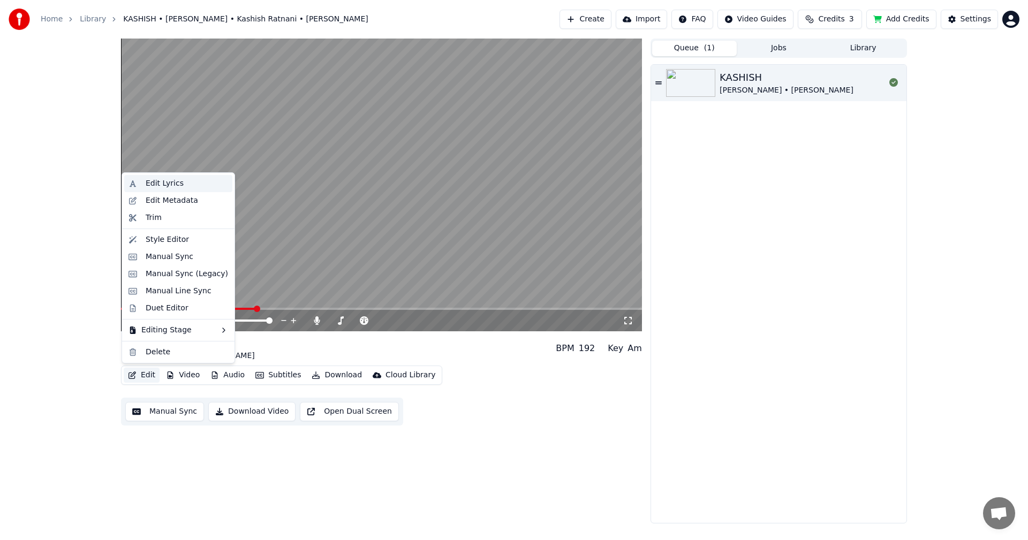
click at [164, 183] on div "Edit Lyrics" at bounding box center [165, 183] width 38 height 11
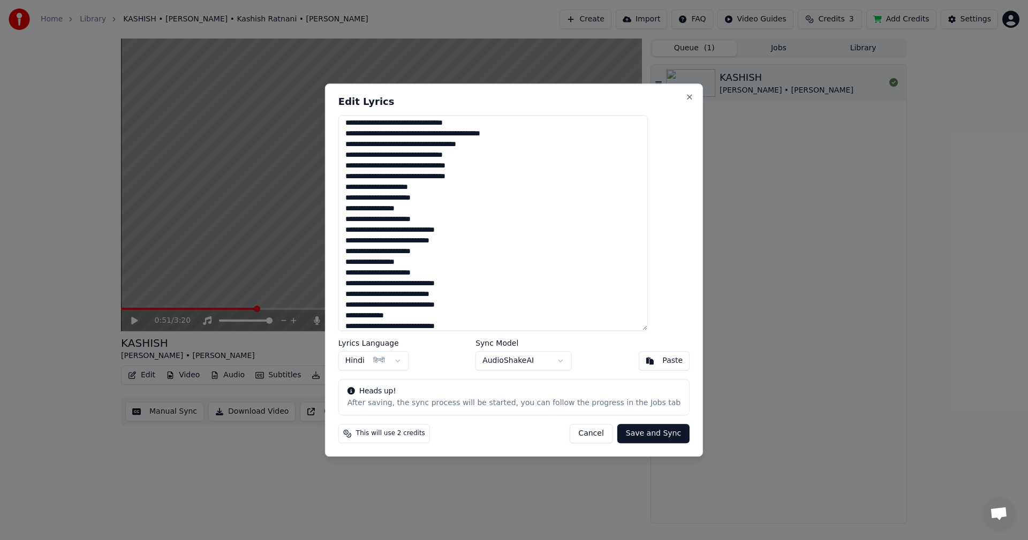
scroll to position [200, 0]
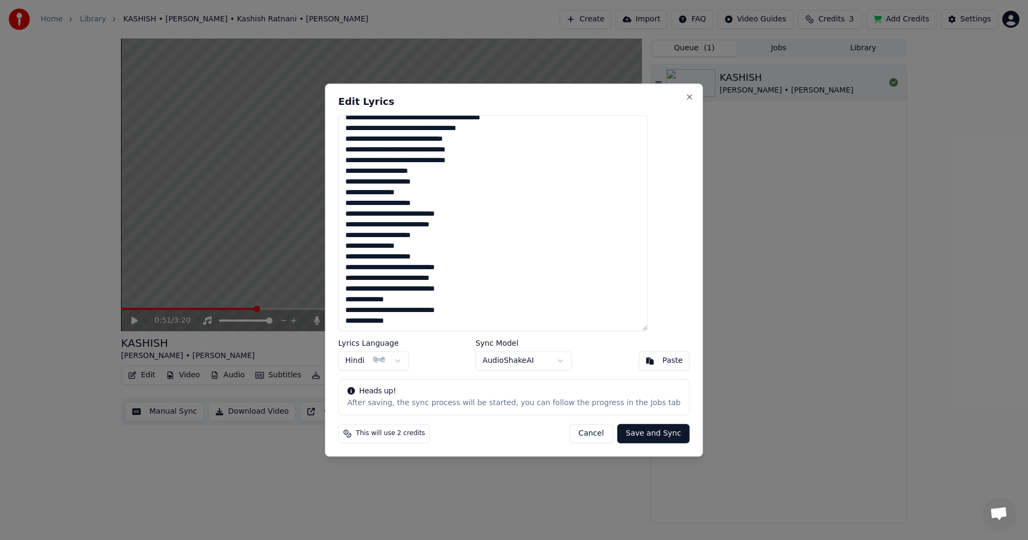
drag, startPoint x: 365, startPoint y: 125, endPoint x: 577, endPoint y: 454, distance: 391.6
click at [614, 516] on body "Home Library KASHISH • [PERSON_NAME] • Kashish Ratnani • [PERSON_NAME] Create I…" at bounding box center [514, 270] width 1028 height 540
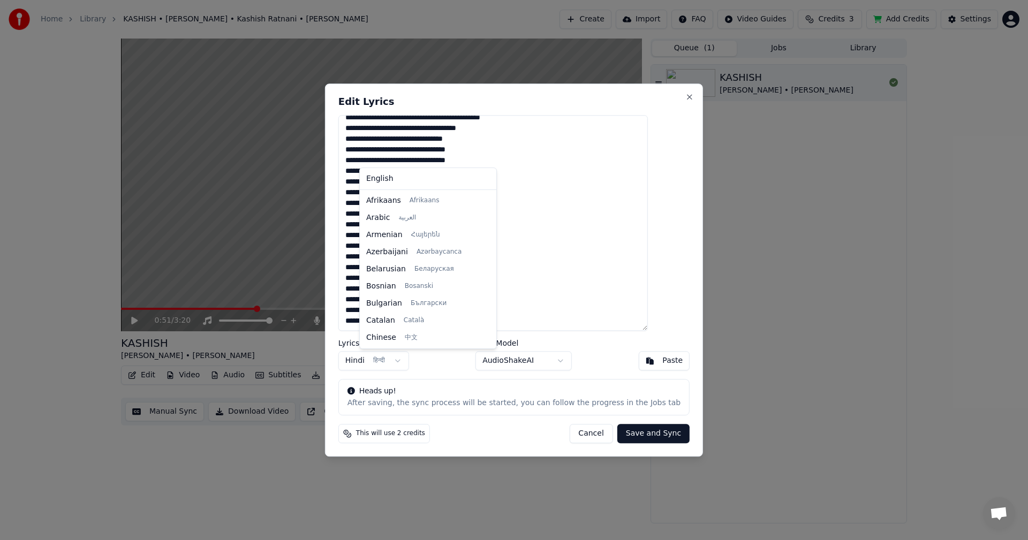
click at [393, 368] on body "Home Library KASHISH • [PERSON_NAME] • Kashish Ratnani • [PERSON_NAME] Create I…" at bounding box center [514, 270] width 1028 height 540
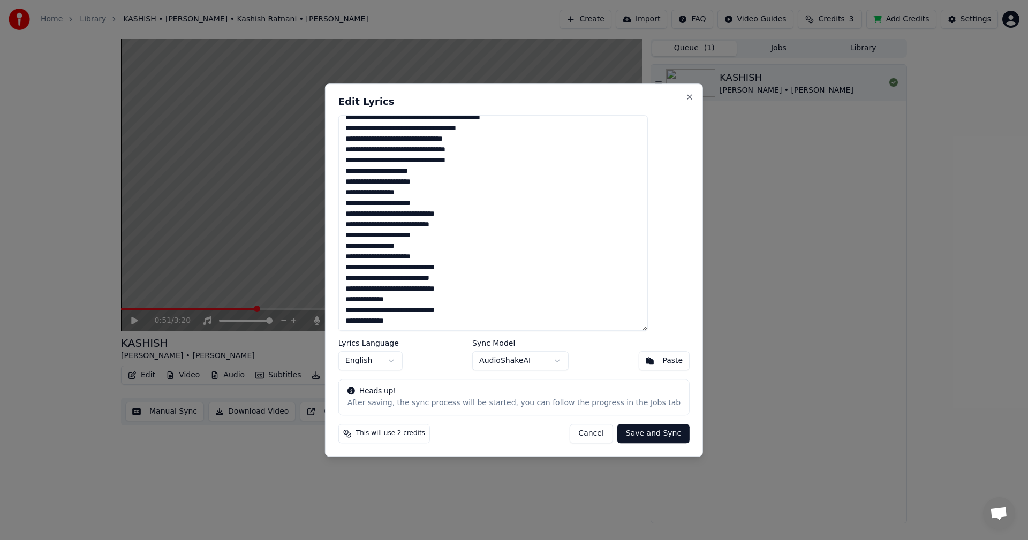
click at [619, 432] on button "Save and Sync" at bounding box center [653, 433] width 72 height 19
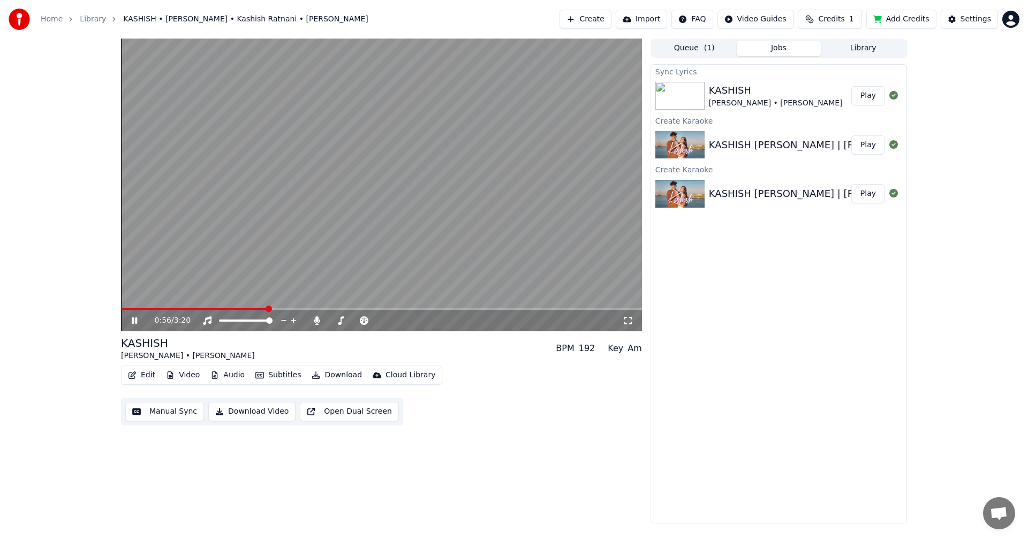
click at [337, 155] on video at bounding box center [381, 185] width 521 height 293
click at [386, 173] on video at bounding box center [381, 185] width 521 height 293
drag, startPoint x: 248, startPoint y: 306, endPoint x: 175, endPoint y: 297, distance: 74.0
click at [181, 305] on video at bounding box center [381, 185] width 521 height 293
click at [180, 306] on video at bounding box center [381, 185] width 521 height 293
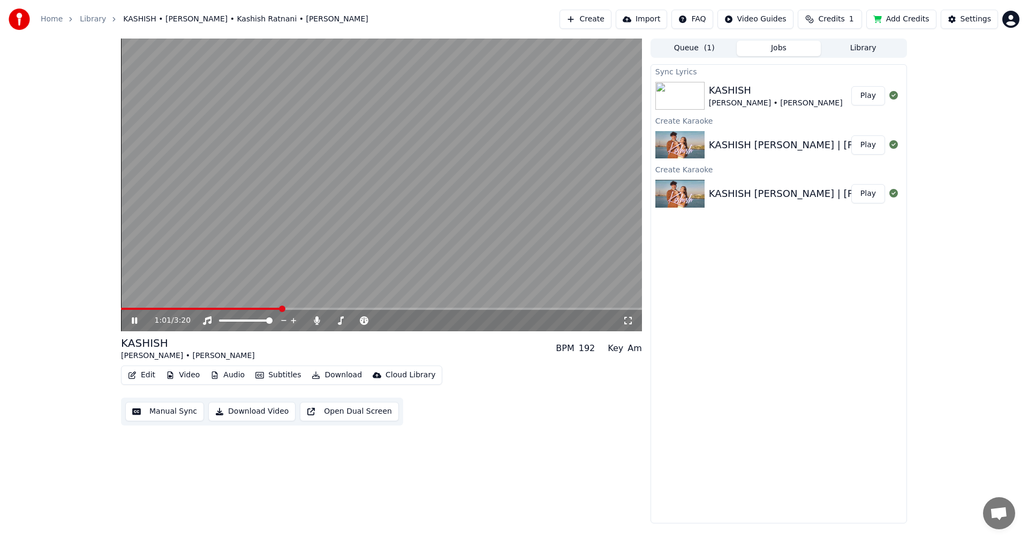
click at [190, 307] on video at bounding box center [381, 185] width 521 height 293
click at [184, 309] on span at bounding box center [152, 309] width 63 height 2
click at [734, 289] on div "Sync Lyrics KASHISH [PERSON_NAME] • [PERSON_NAME] • [PERSON_NAME] Play Create K…" at bounding box center [778, 293] width 256 height 459
click at [731, 307] on div "Sync Lyrics KASHISH [PERSON_NAME] • [PERSON_NAME] • [PERSON_NAME] Play Create K…" at bounding box center [778, 293] width 256 height 459
click at [853, 246] on div "Sync Lyrics KASHISH [PERSON_NAME] • [PERSON_NAME] • [PERSON_NAME] Play Create K…" at bounding box center [778, 293] width 256 height 459
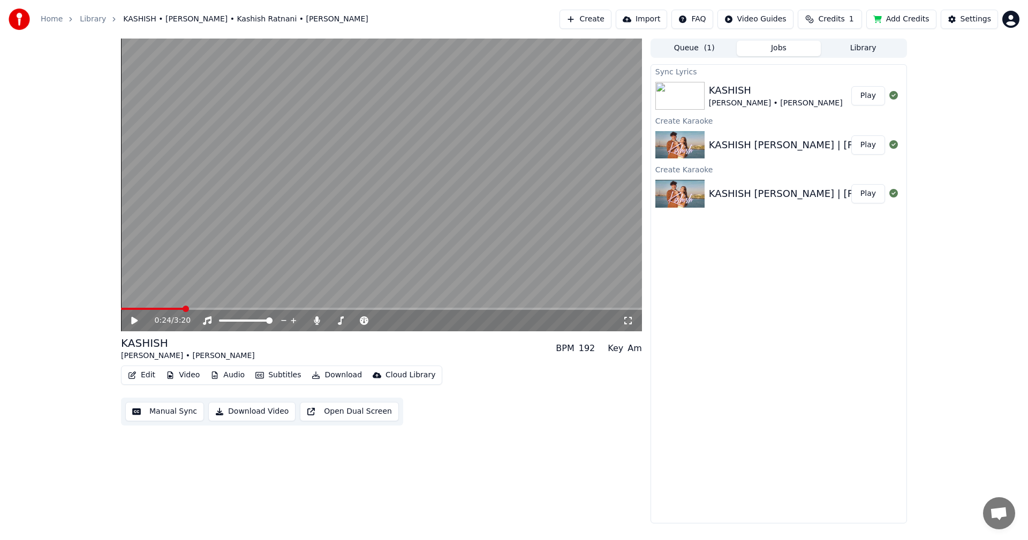
click at [868, 99] on button "Play" at bounding box center [868, 95] width 34 height 19
click at [142, 307] on video at bounding box center [381, 185] width 521 height 293
click at [130, 307] on span at bounding box center [129, 309] width 6 height 6
click at [134, 319] on icon at bounding box center [134, 320] width 6 height 7
click at [148, 307] on video at bounding box center [381, 185] width 521 height 293
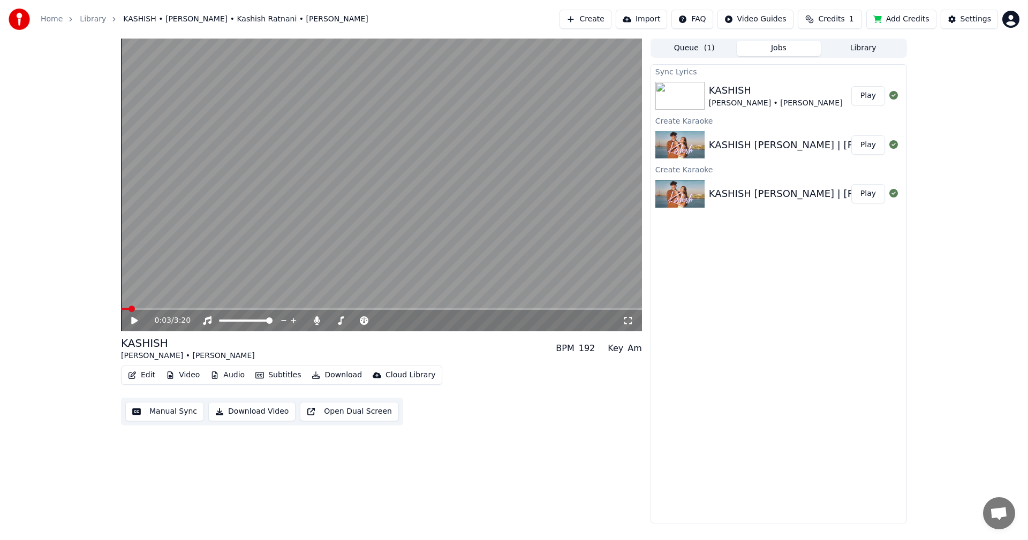
drag, startPoint x: 145, startPoint y: 305, endPoint x: 159, endPoint y: 305, distance: 13.9
click at [147, 305] on video at bounding box center [381, 185] width 521 height 293
click at [175, 308] on span at bounding box center [381, 309] width 521 height 2
click at [221, 287] on video at bounding box center [381, 185] width 521 height 293
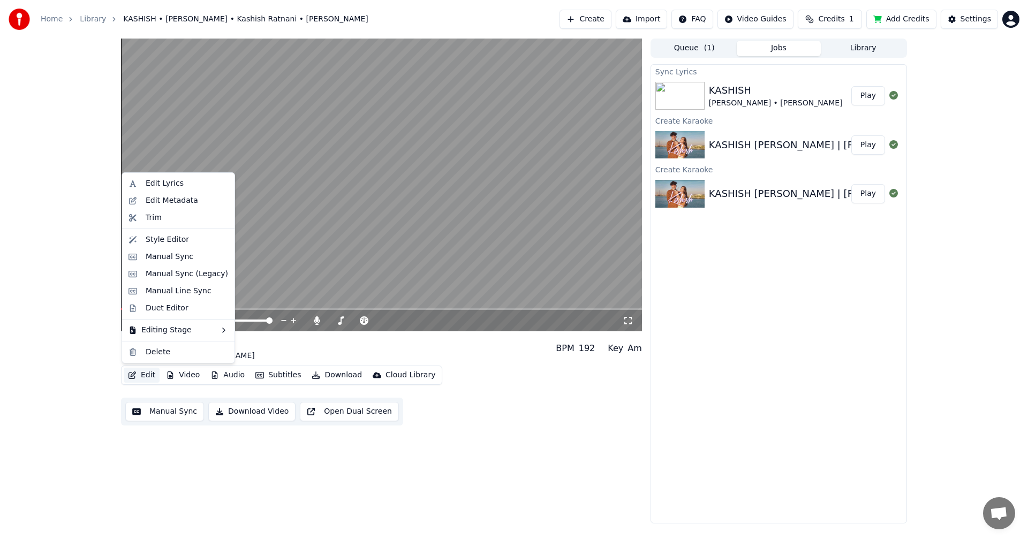
click at [141, 373] on button "Edit" at bounding box center [142, 375] width 36 height 15
click at [161, 179] on div "Edit Lyrics" at bounding box center [165, 183] width 38 height 11
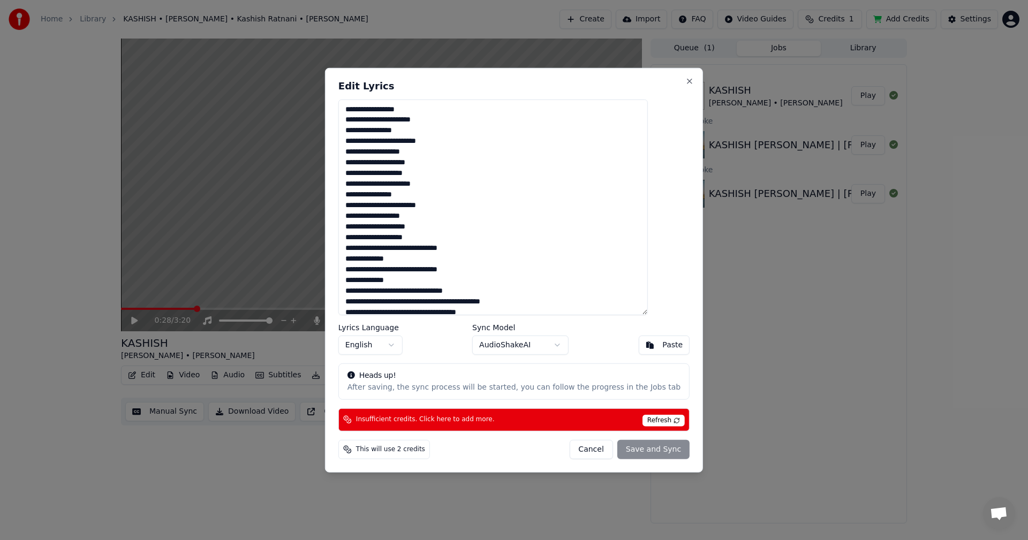
drag, startPoint x: 407, startPoint y: 304, endPoint x: 311, endPoint y: -12, distance: 330.6
click at [311, 0] on html "Home Library KASHISH • [PERSON_NAME] • Kashish Ratnani • [PERSON_NAME] Create I…" at bounding box center [514, 270] width 1028 height 540
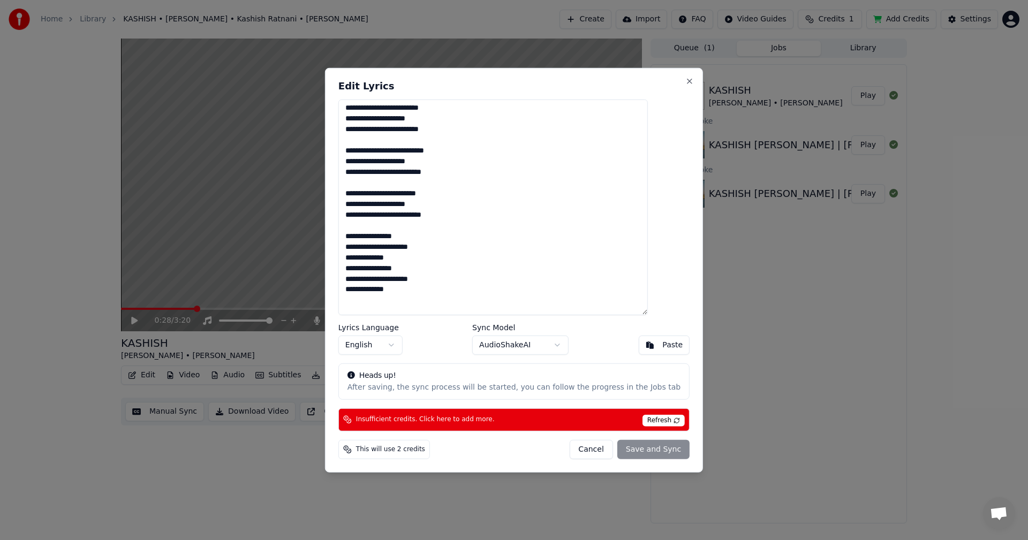
scroll to position [542, 0]
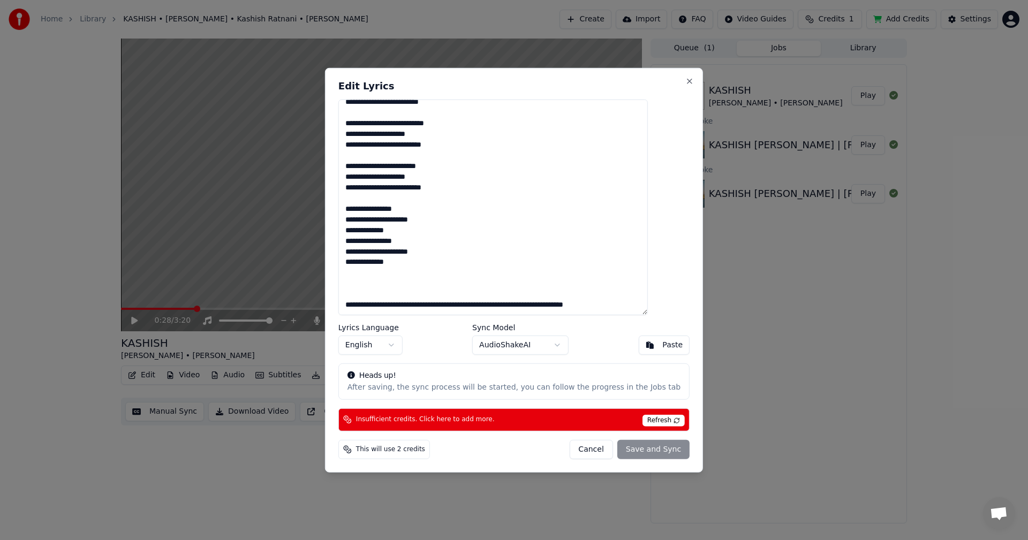
drag, startPoint x: 369, startPoint y: 302, endPoint x: 621, endPoint y: 310, distance: 252.3
click at [592, 311] on textarea at bounding box center [492, 207] width 309 height 216
drag, startPoint x: 621, startPoint y: 310, endPoint x: 647, endPoint y: 308, distance: 25.8
click at [647, 308] on textarea at bounding box center [492, 207] width 309 height 216
click at [647, 307] on textarea at bounding box center [492, 207] width 309 height 216
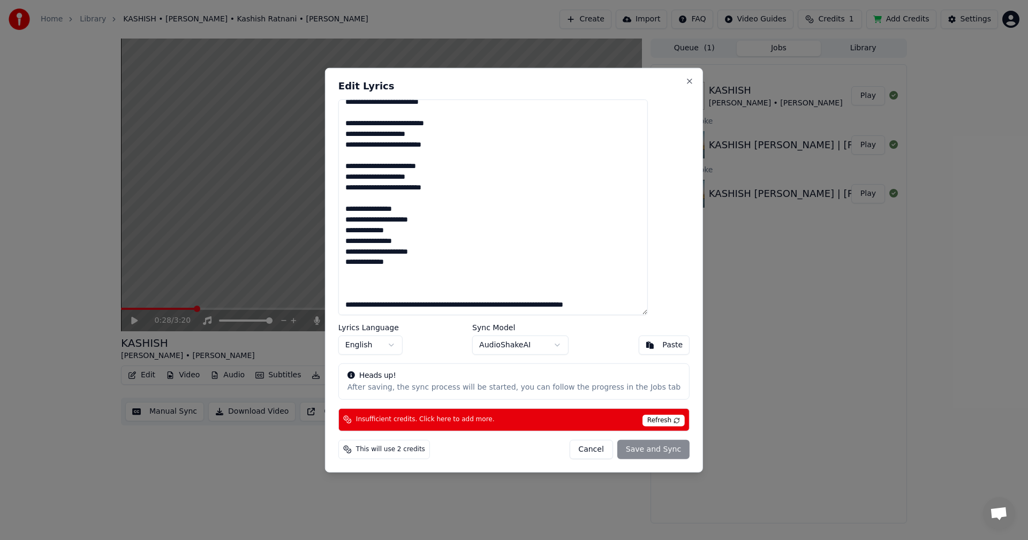
drag, startPoint x: 640, startPoint y: 305, endPoint x: 380, endPoint y: 292, distance: 261.0
click at [380, 292] on textarea at bounding box center [492, 207] width 309 height 216
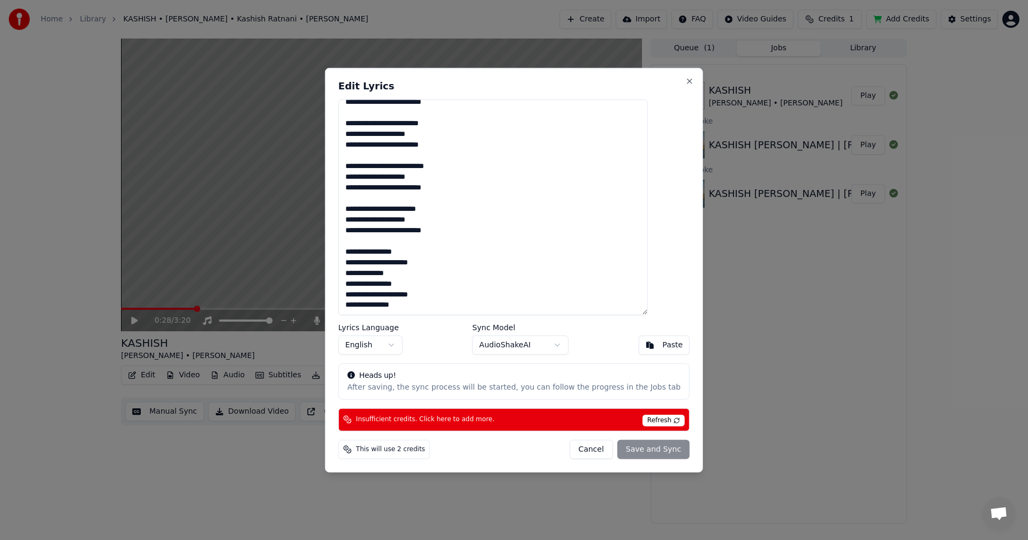
scroll to position [521, 0]
click at [385, 218] on textarea at bounding box center [492, 207] width 309 height 216
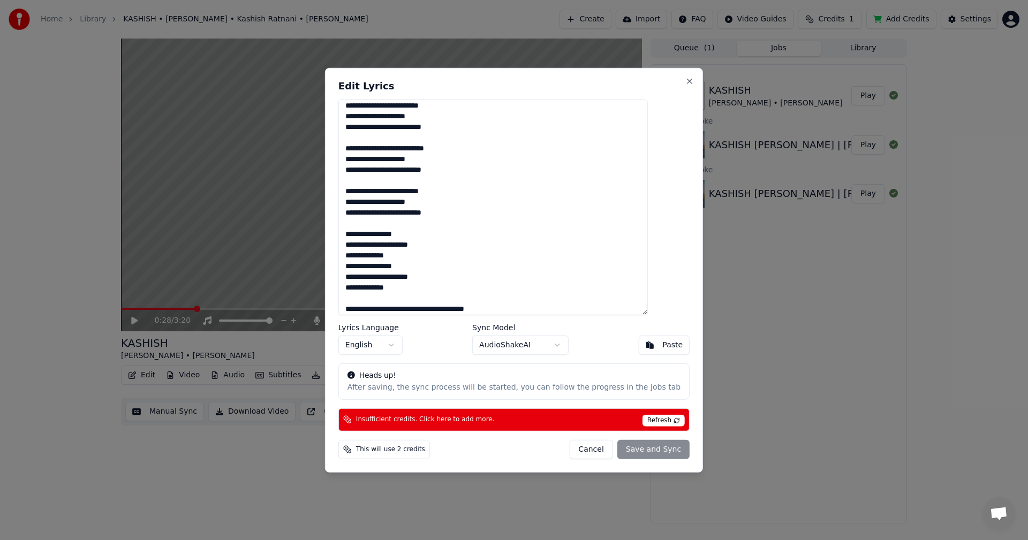
scroll to position [0, 0]
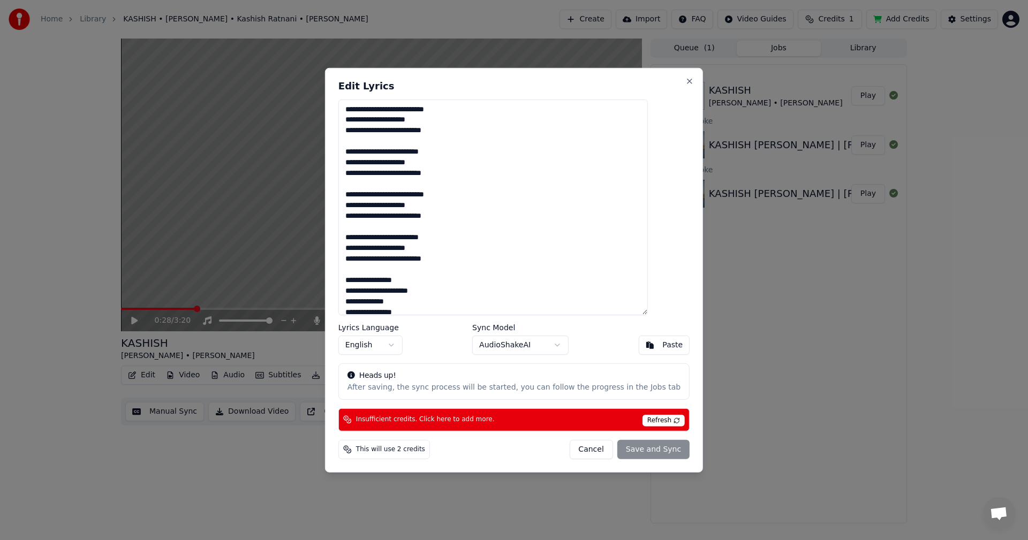
click at [645, 415] on span "Refresh" at bounding box center [663, 421] width 42 height 12
click at [649, 418] on span "Refresh" at bounding box center [663, 421] width 42 height 12
click at [647, 413] on div "Refresh" at bounding box center [663, 419] width 42 height 13
click at [638, 413] on div "Insufficient credits. Click here to add more. Refresh" at bounding box center [513, 419] width 351 height 23
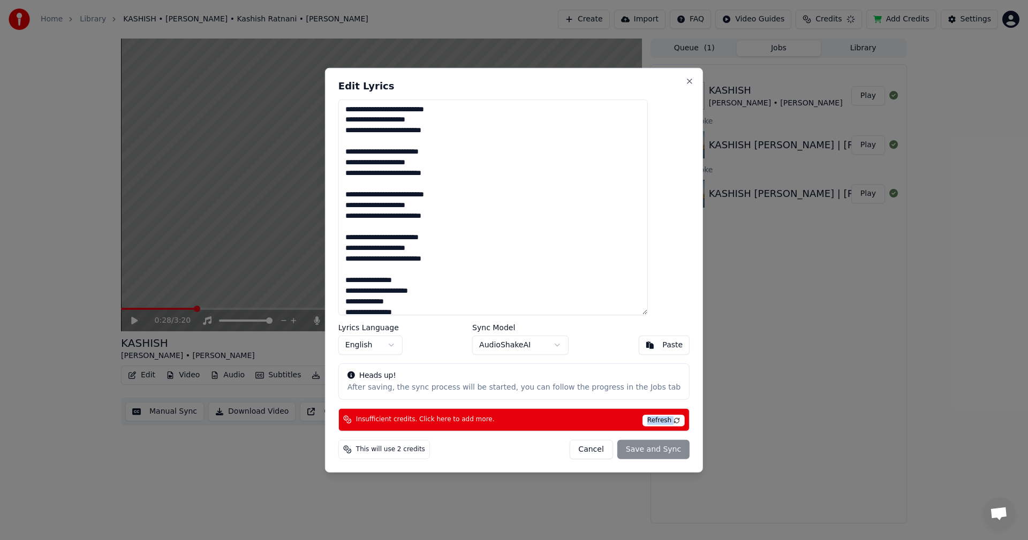
click at [638, 413] on div "Insufficient credits. Click here to add more. Refresh" at bounding box center [513, 419] width 351 height 23
drag, startPoint x: 668, startPoint y: 82, endPoint x: 672, endPoint y: 77, distance: 6.4
click at [685, 82] on button "Close" at bounding box center [689, 81] width 9 height 9
type textarea "**********"
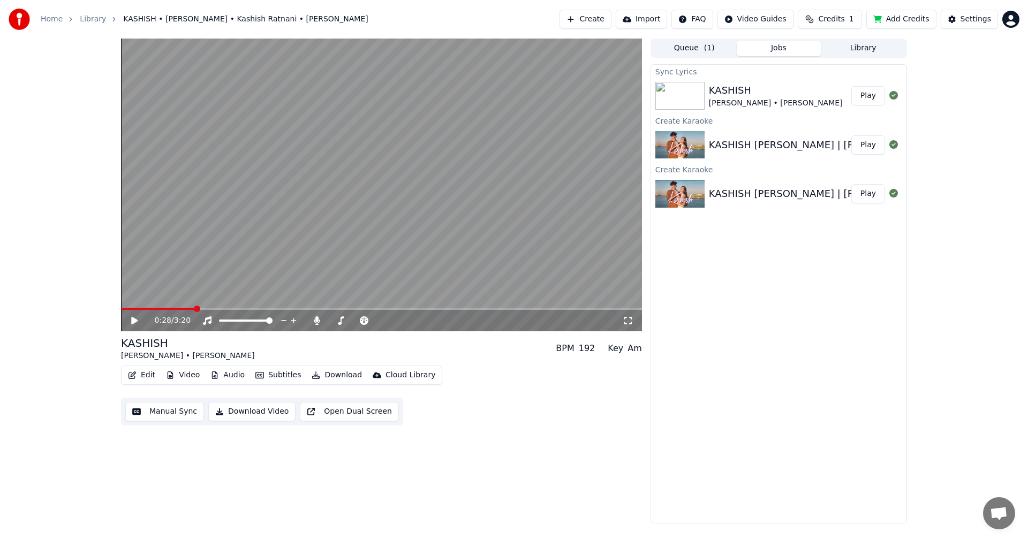
click at [1016, 20] on html "Home Library KASHISH • [PERSON_NAME] • Kashish Ratnani • [PERSON_NAME] Create I…" at bounding box center [514, 270] width 1028 height 540
click at [921, 104] on div "Sign Out" at bounding box center [963, 112] width 123 height 17
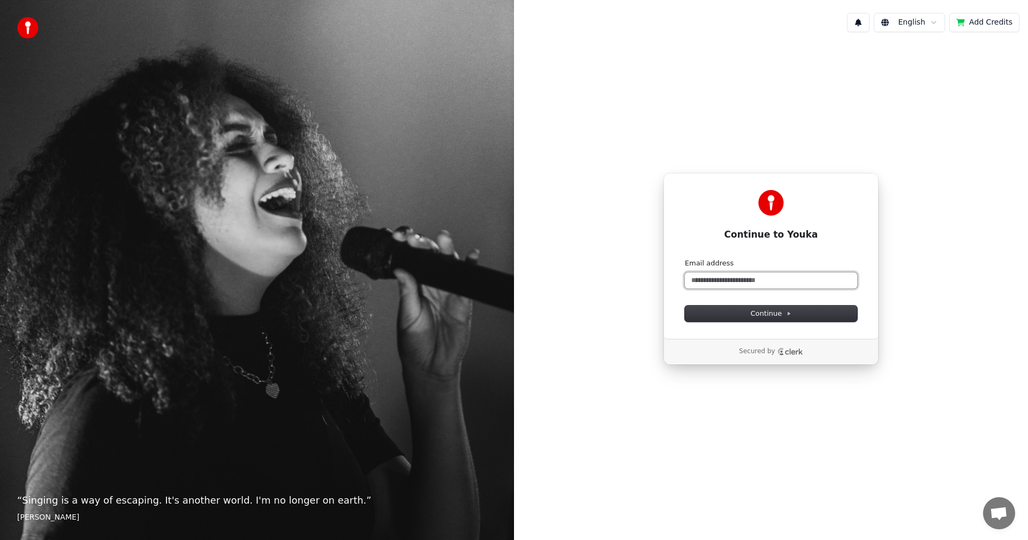
click at [743, 287] on input "Email address" at bounding box center [771, 280] width 172 height 16
click at [685, 259] on button "submit" at bounding box center [685, 259] width 0 height 0
type input "**********"
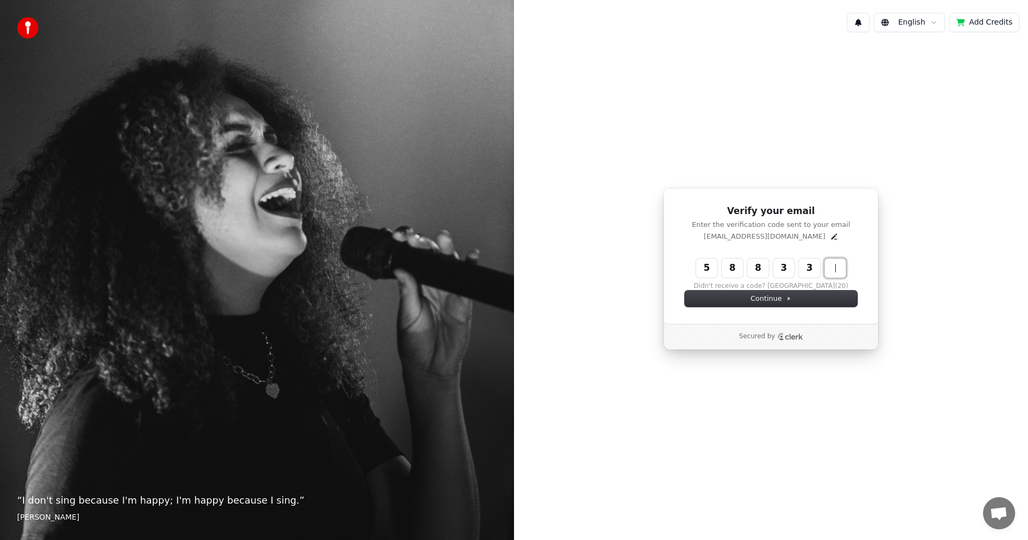
type input "******"
